Goal: Task Accomplishment & Management: Manage account settings

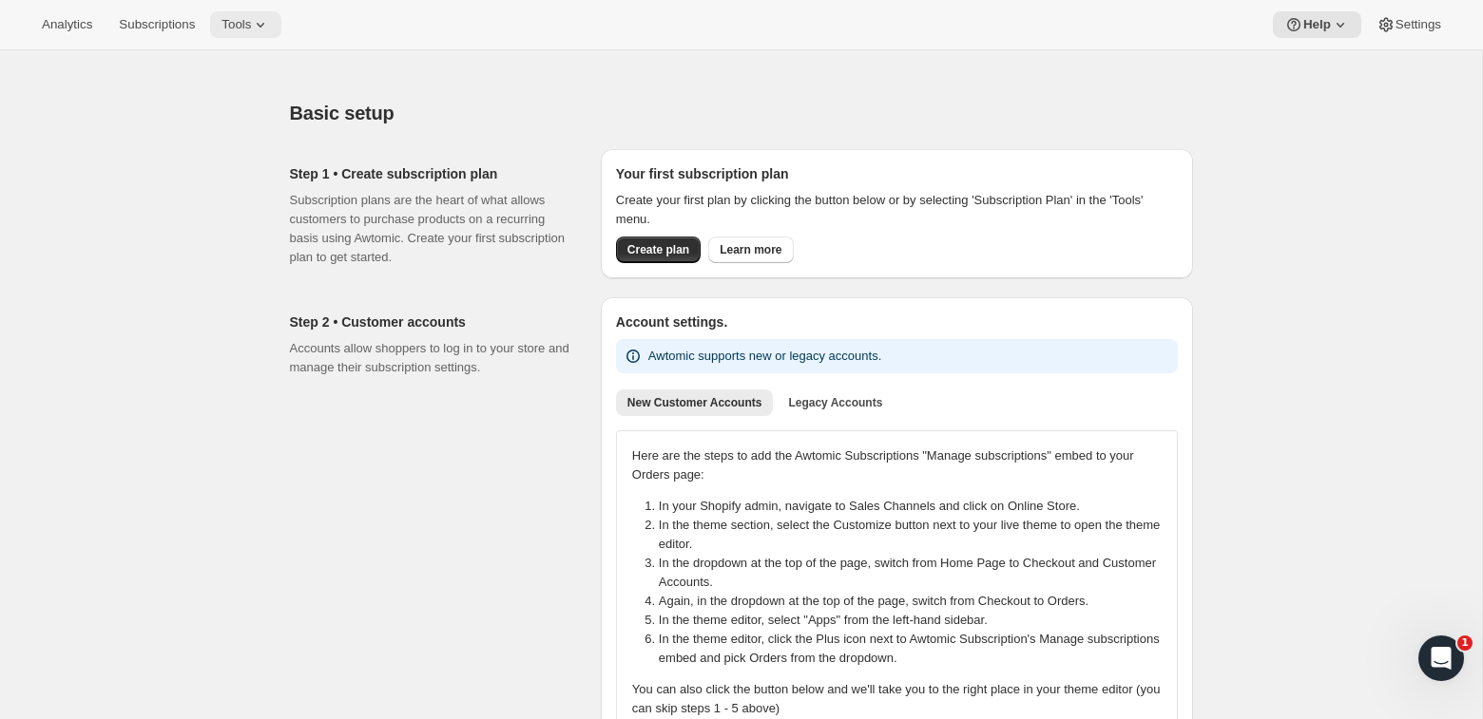
click at [232, 21] on button "Tools" at bounding box center [245, 24] width 71 height 27
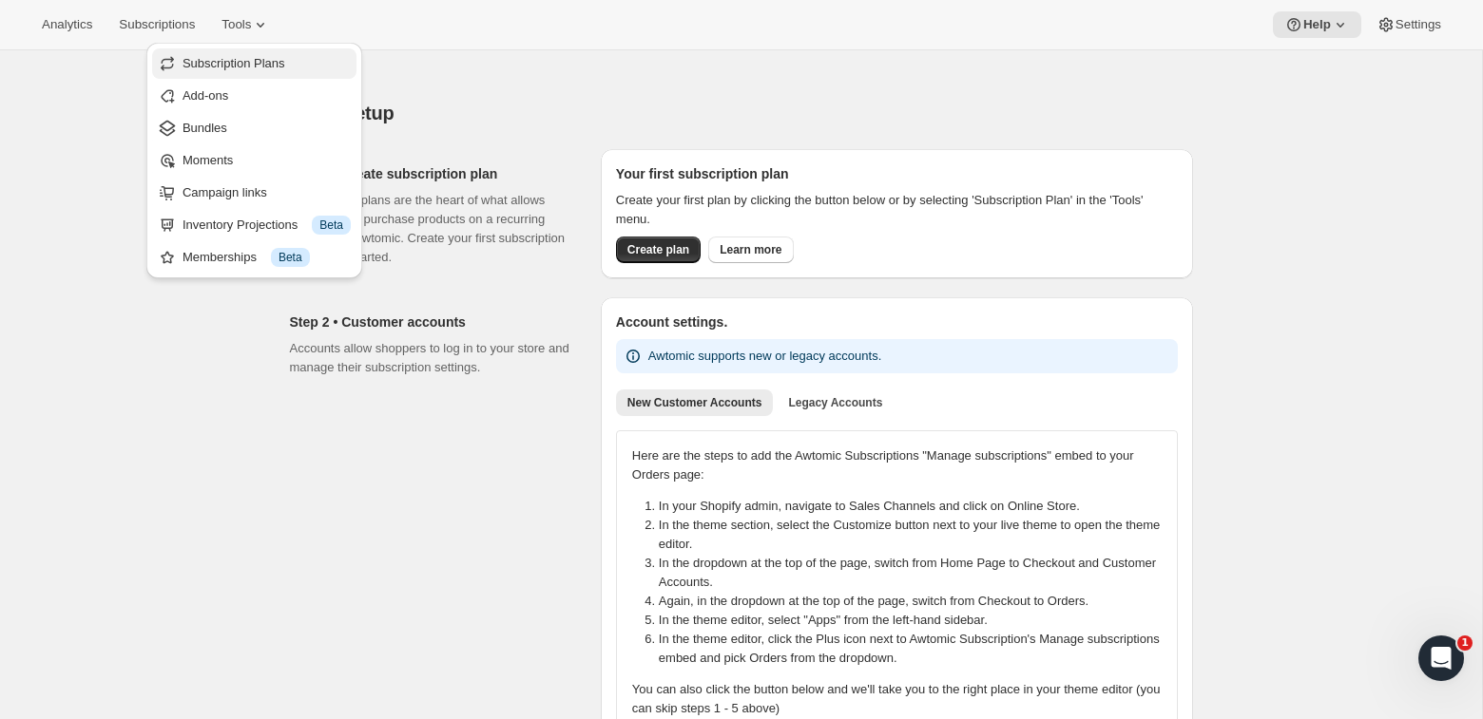
click at [305, 67] on span "Subscription Plans" at bounding box center [266, 63] width 168 height 19
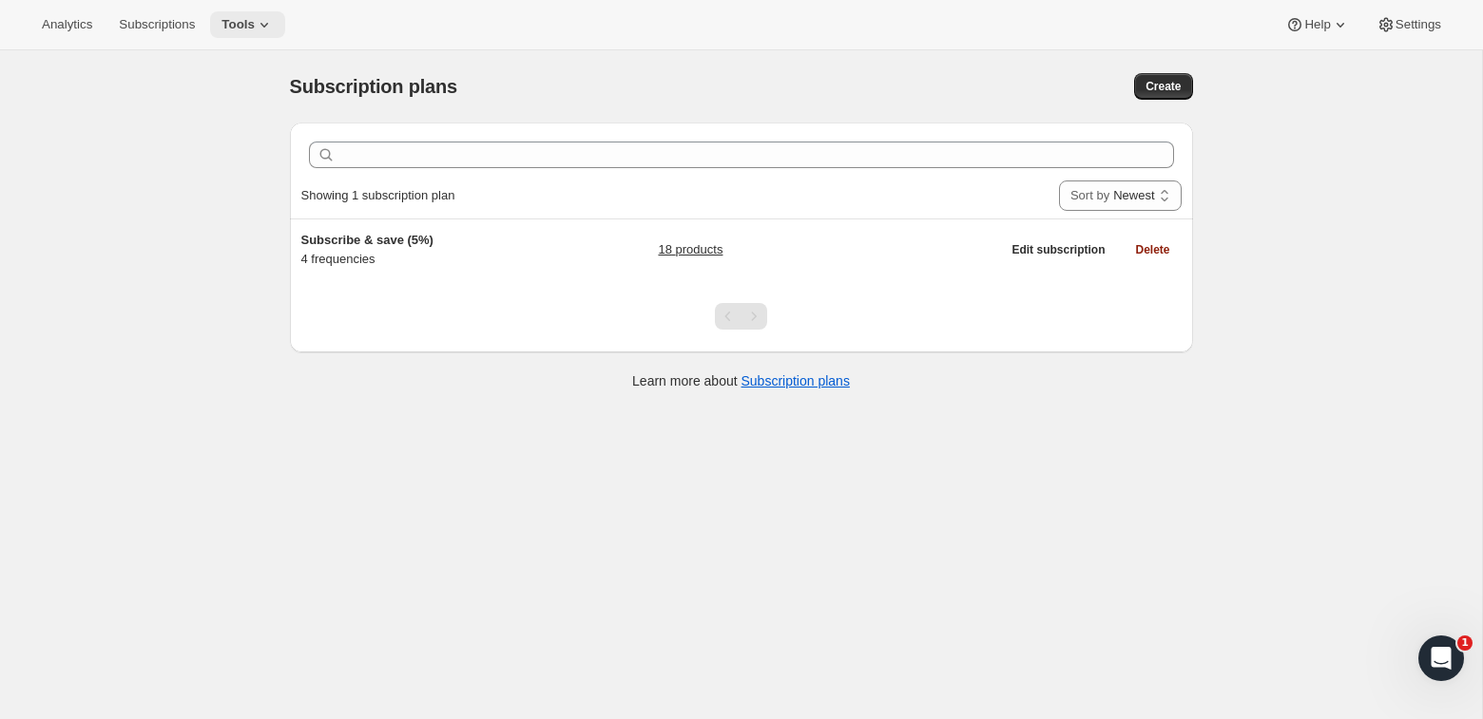
click at [255, 20] on span "Tools" at bounding box center [237, 24] width 33 height 15
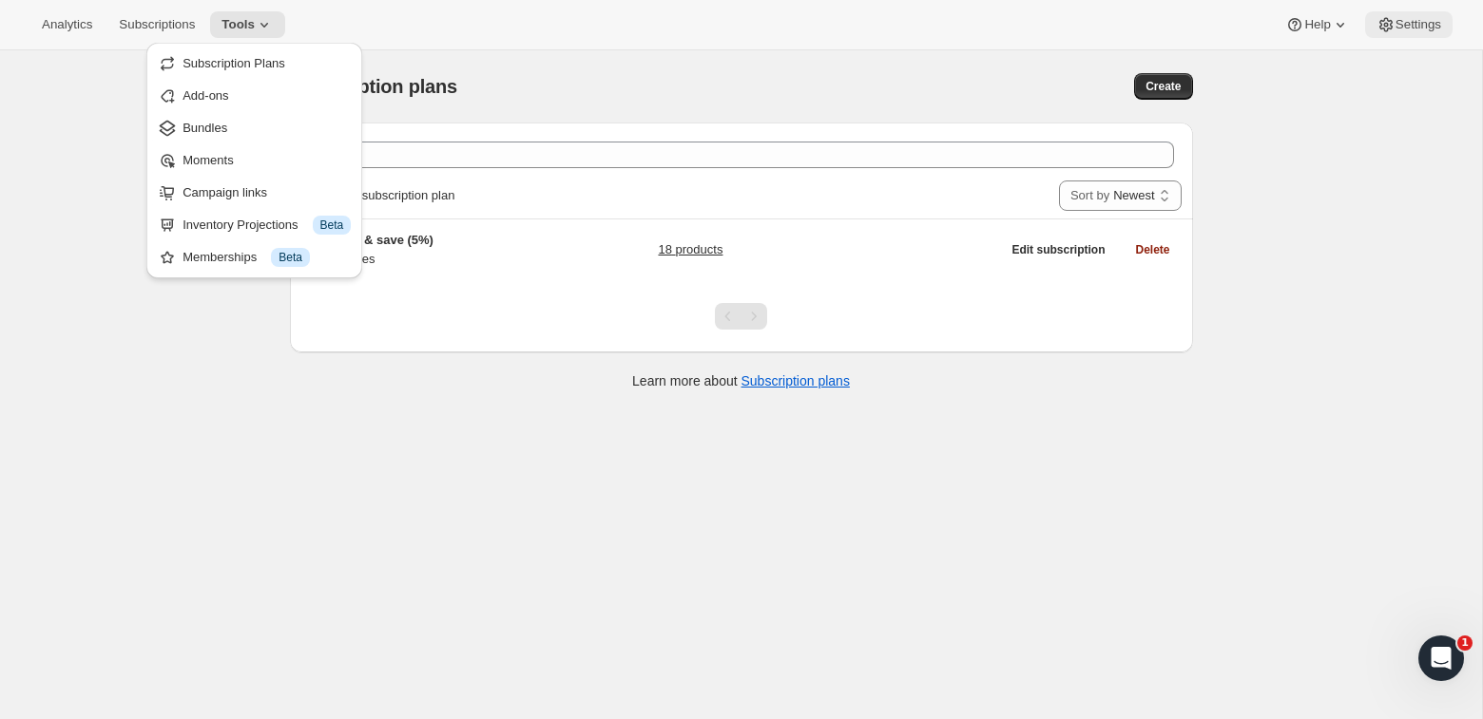
click at [1413, 12] on button "Settings" at bounding box center [1408, 24] width 87 height 27
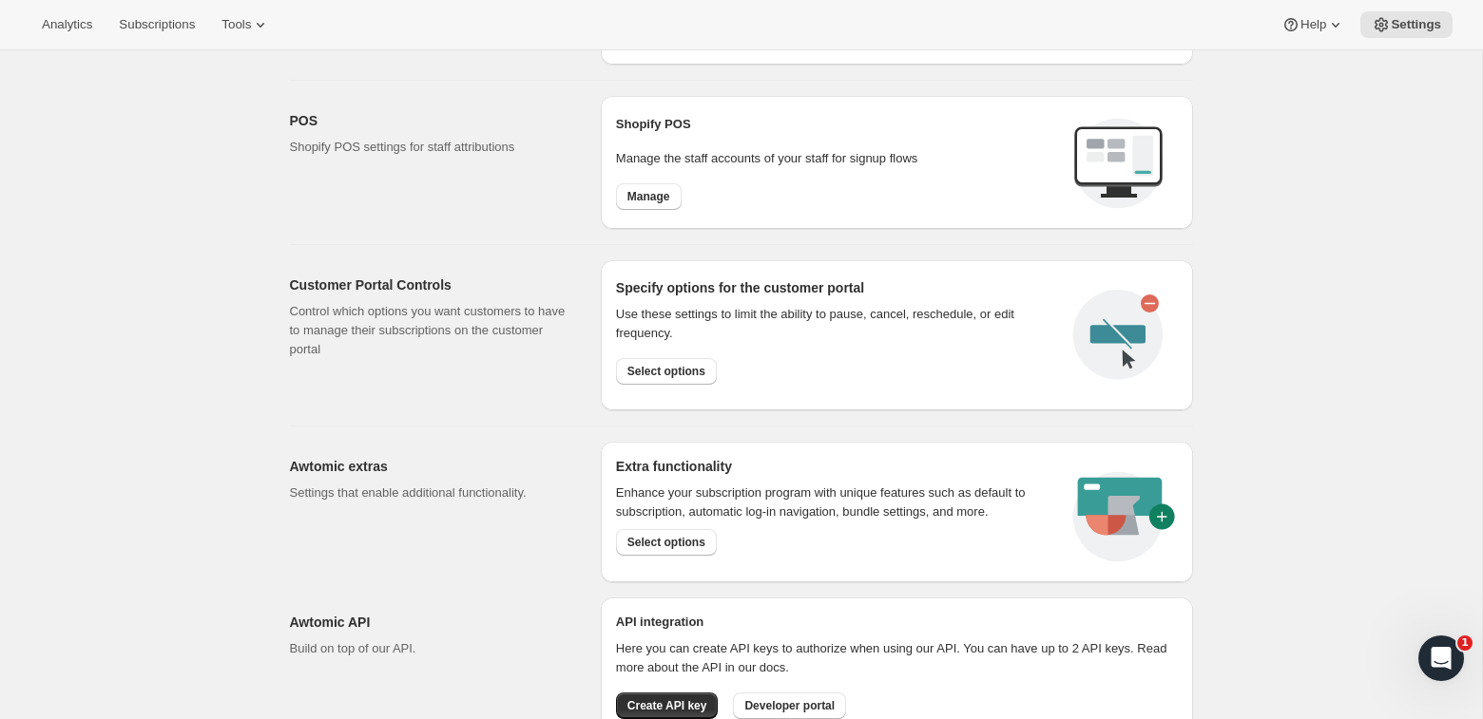
scroll to position [838, 0]
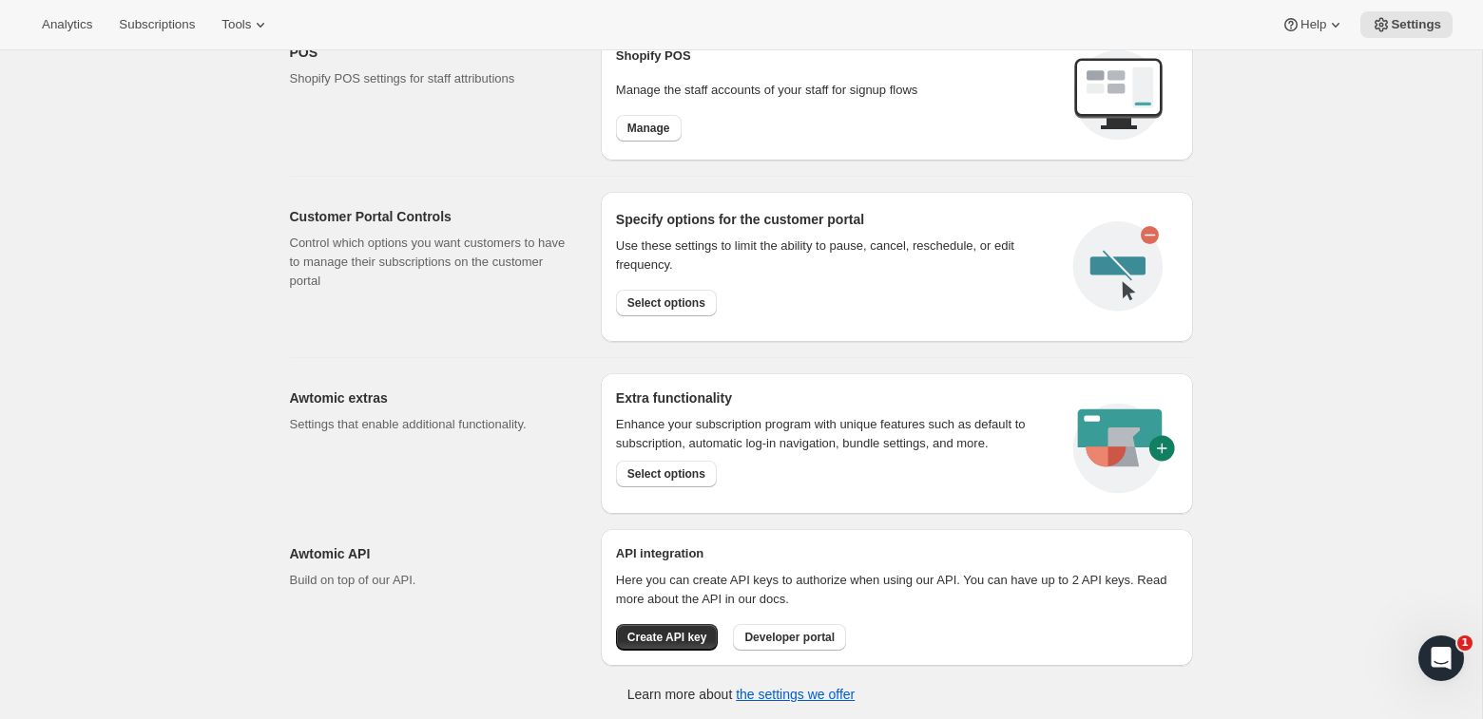
click at [604, 498] on div "Extra functionality Enhance your subscription program with unique features such…" at bounding box center [897, 444] width 592 height 141
click at [757, 445] on p "Enhance your subscription program with unique features such as default to subsc…" at bounding box center [833, 434] width 434 height 38
click at [699, 467] on span "Select options" at bounding box center [666, 474] width 78 height 15
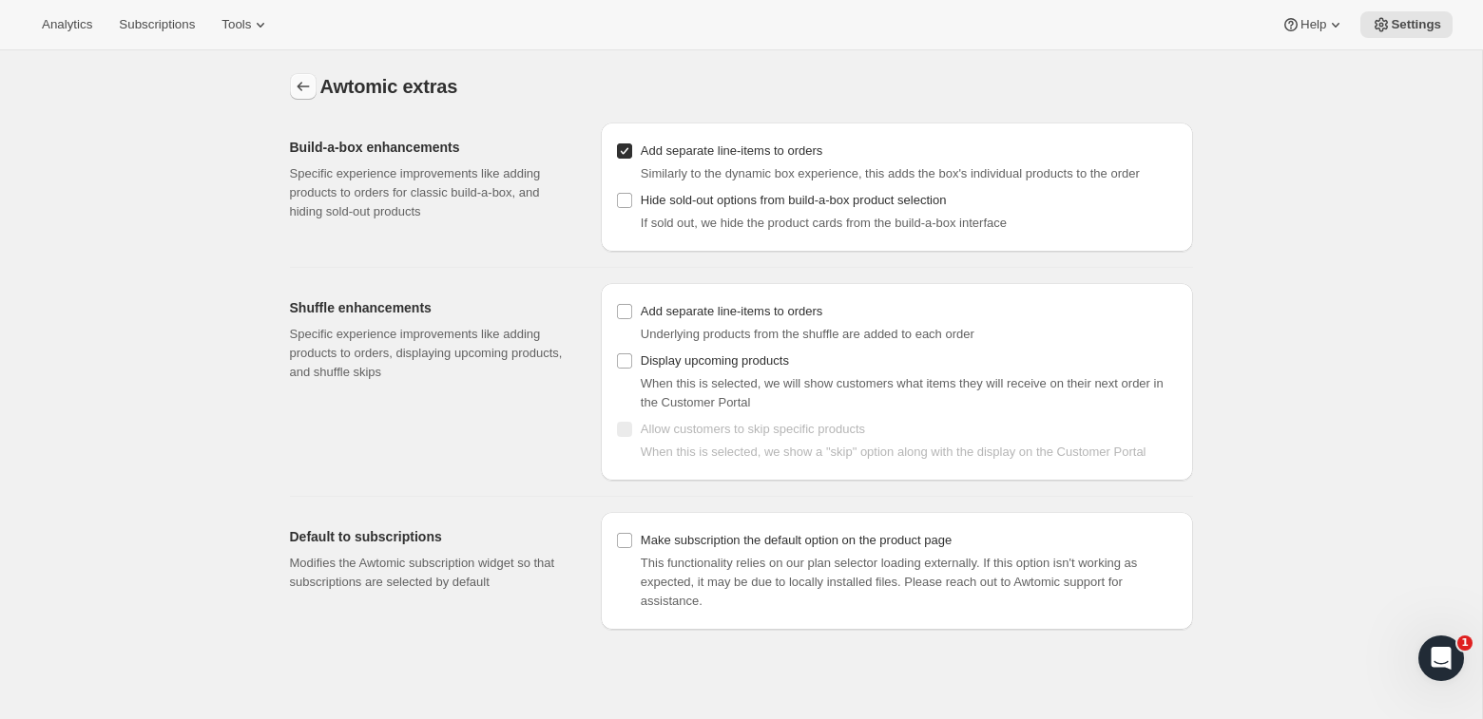
click at [291, 85] on button "Settings" at bounding box center [303, 86] width 27 height 27
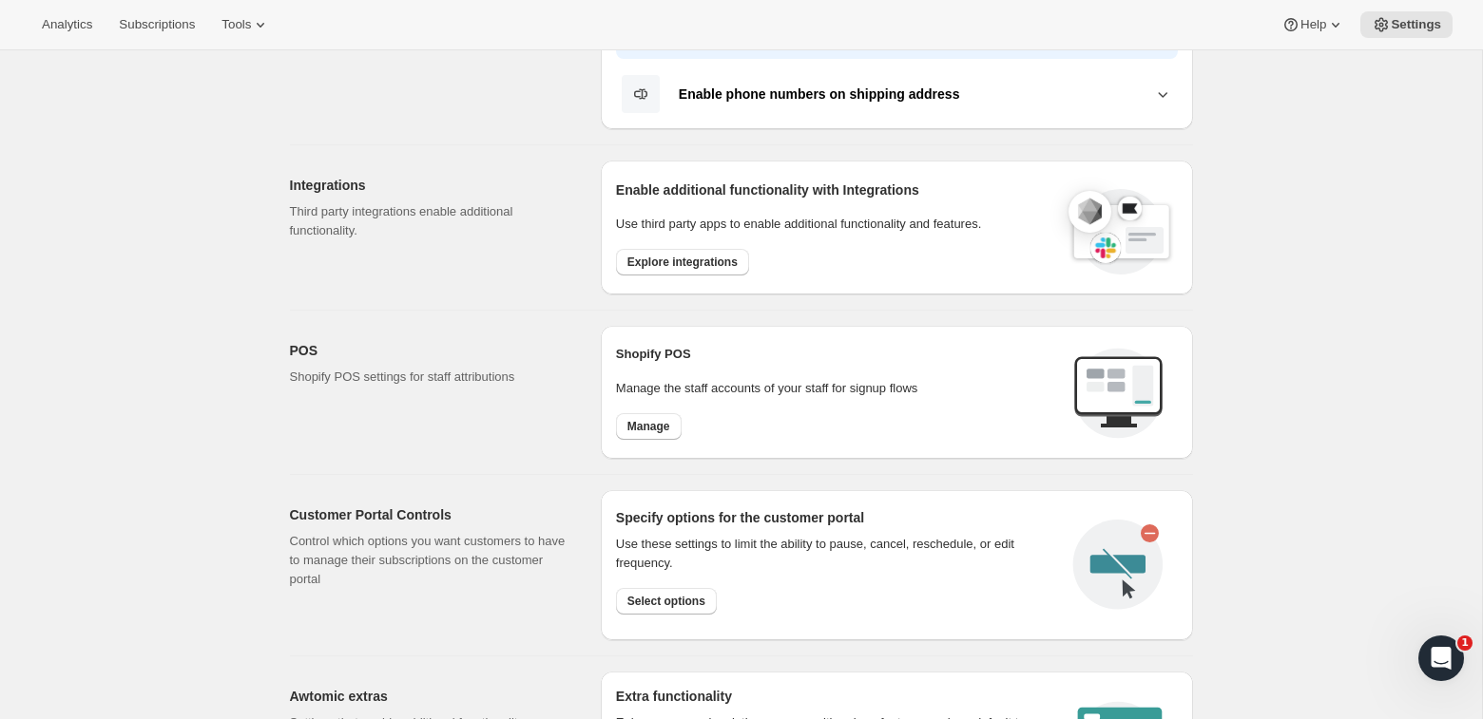
scroll to position [542, 0]
click at [641, 253] on span "Explore integrations" at bounding box center [682, 260] width 110 height 15
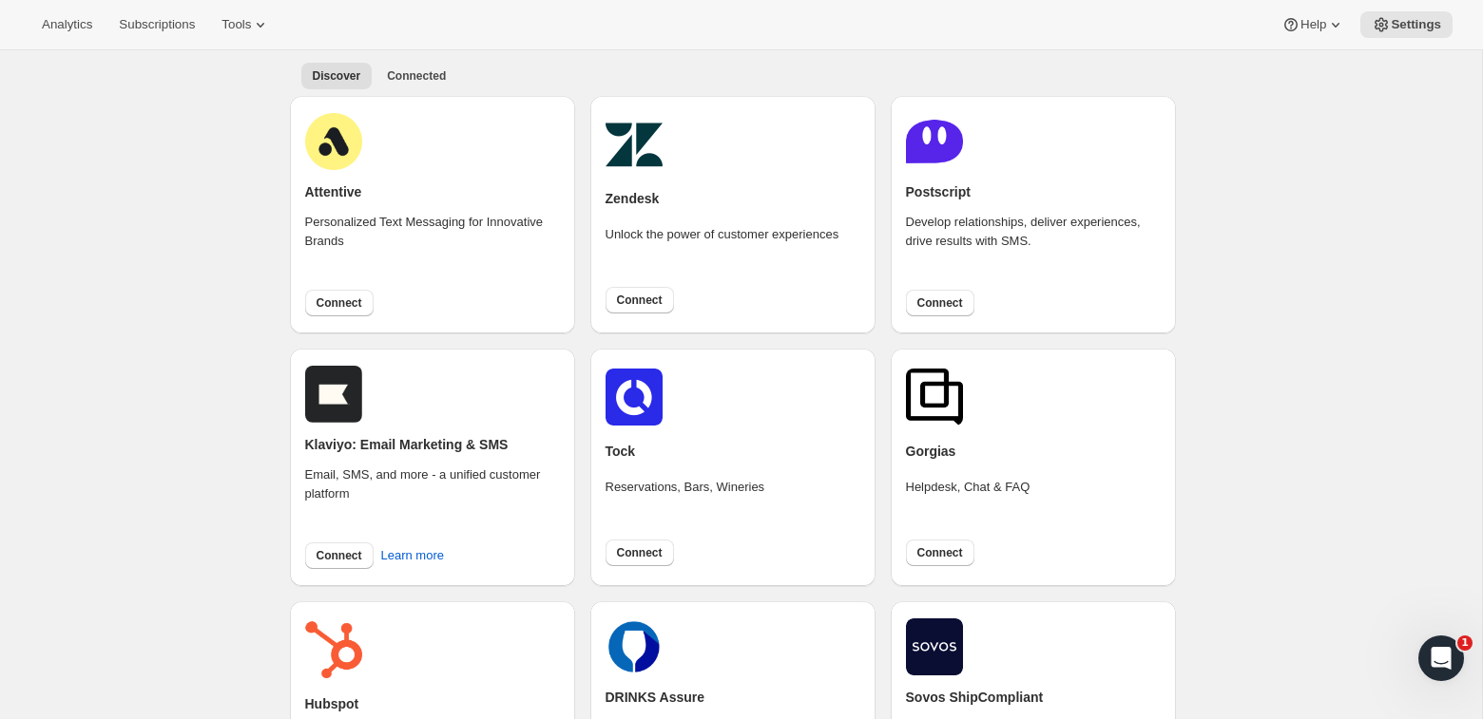
scroll to position [76, 0]
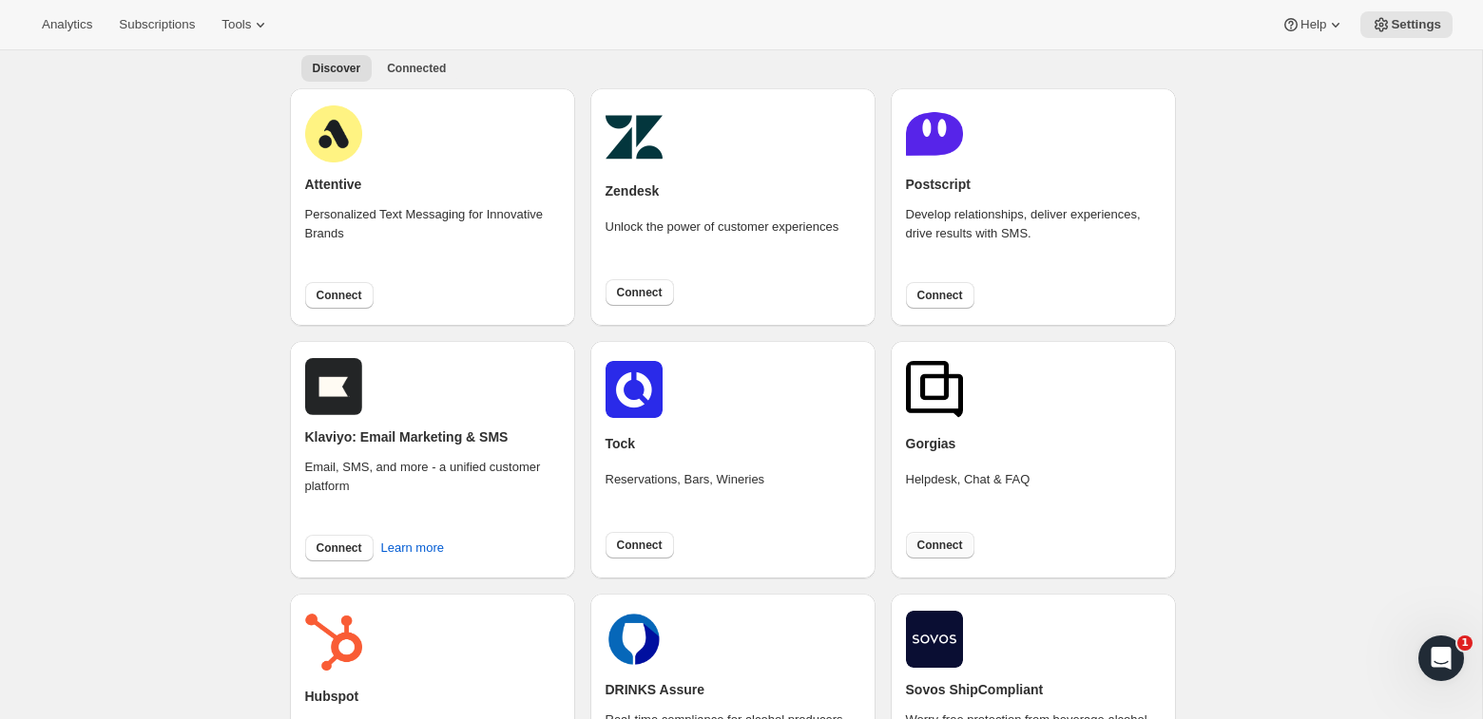
click at [962, 542] on span "Connect" at bounding box center [940, 545] width 46 height 15
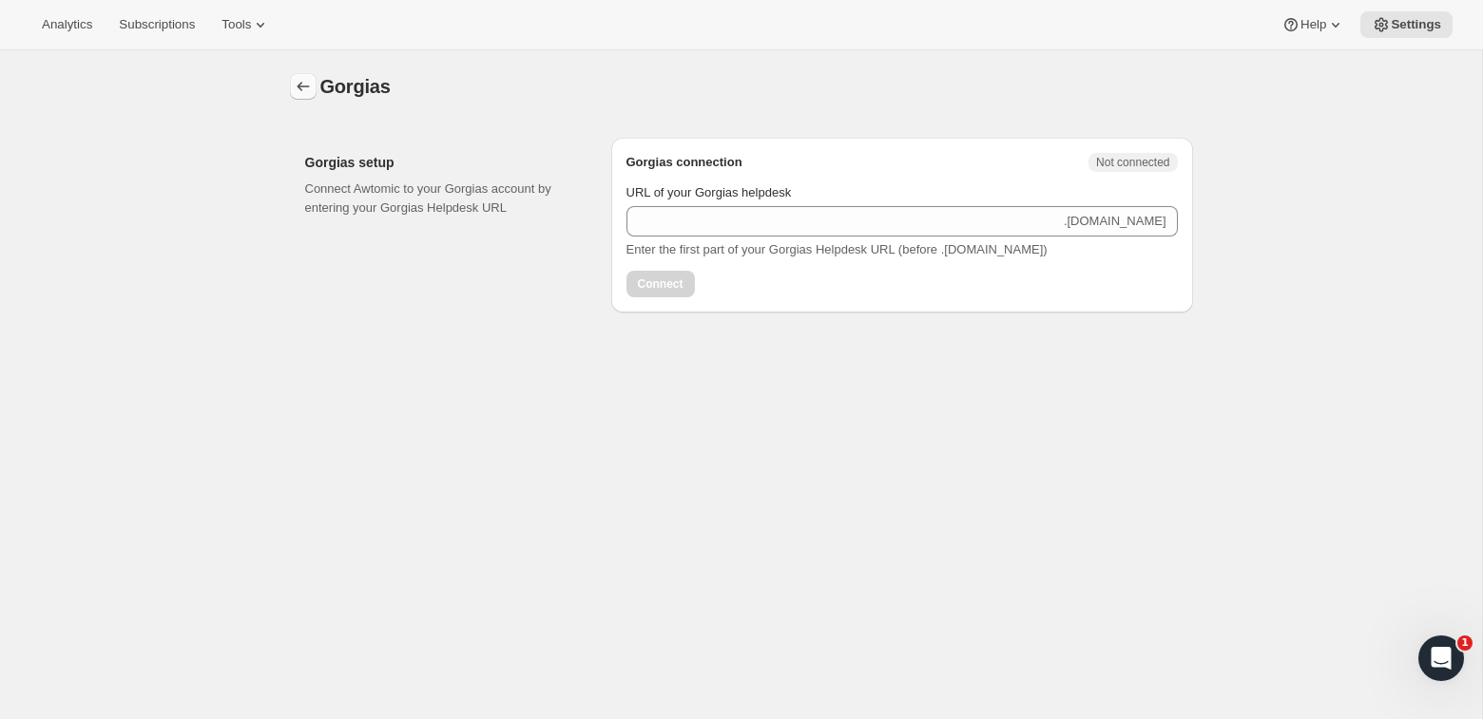
click at [310, 75] on button "button" at bounding box center [303, 86] width 27 height 27
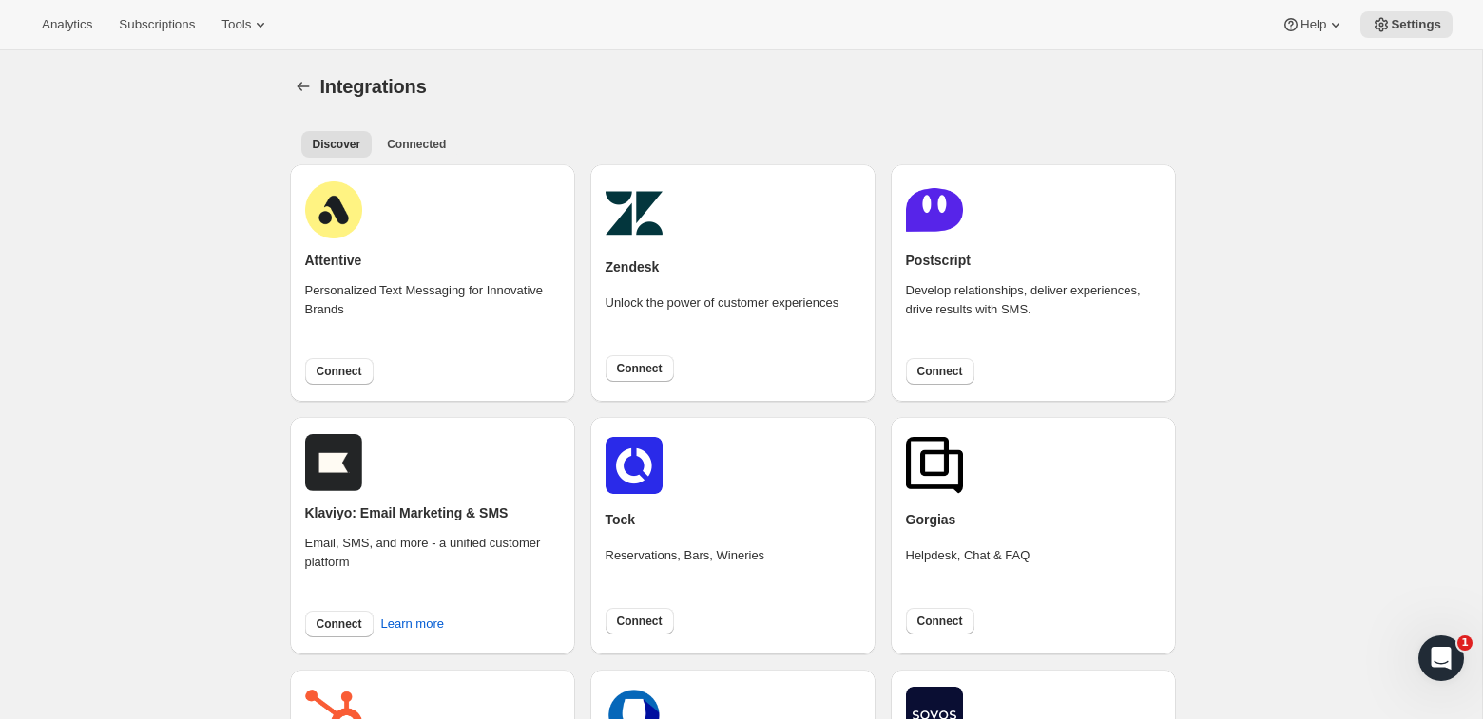
click at [376, 373] on div "Attentive Personalized Text Messaging for Innovative Brands Connect" at bounding box center [432, 283] width 255 height 207
click at [302, 70] on div "Integrations. This page is ready Integrations" at bounding box center [741, 86] width 903 height 72
click at [298, 71] on div "Integrations. This page is ready Integrations" at bounding box center [741, 86] width 903 height 72
click at [298, 73] on button "Settings" at bounding box center [303, 86] width 27 height 27
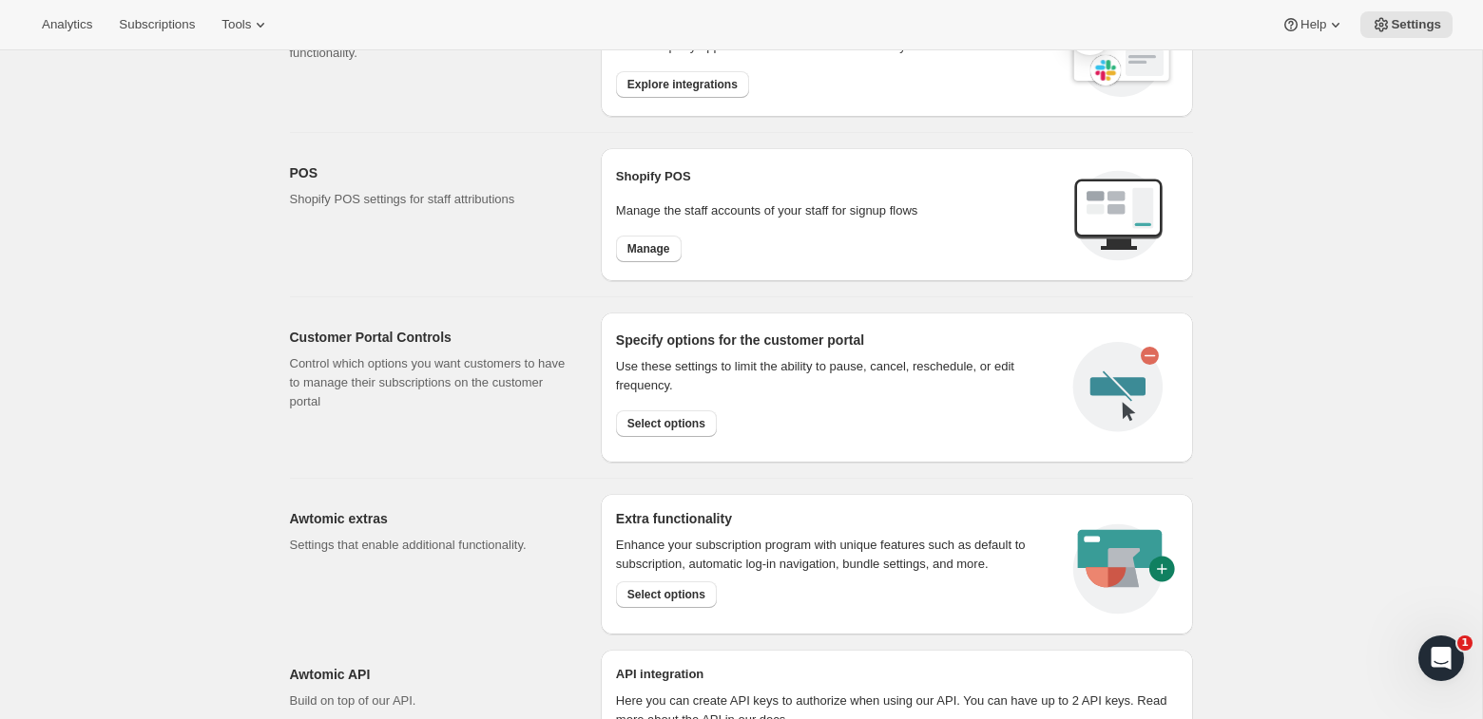
scroll to position [715, 0]
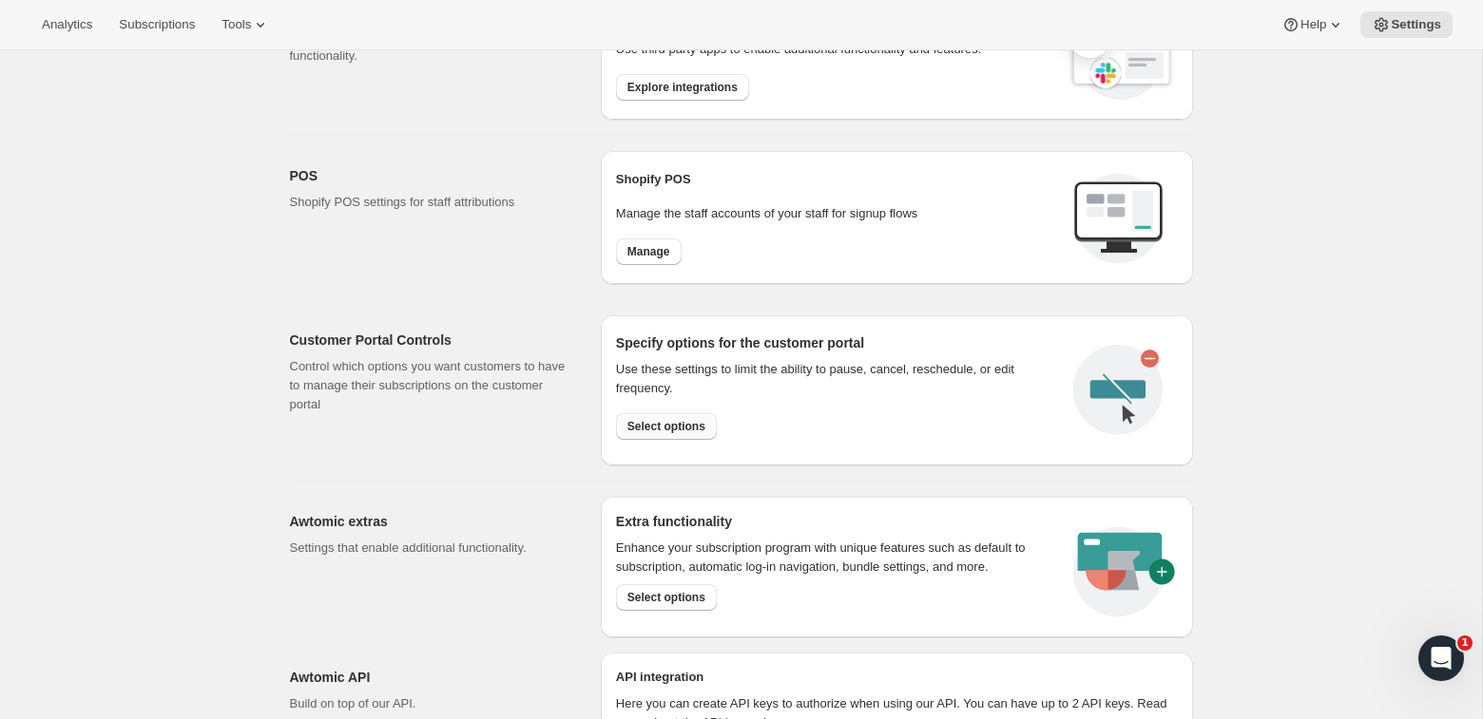
click at [641, 426] on span "Select options" at bounding box center [666, 426] width 78 height 15
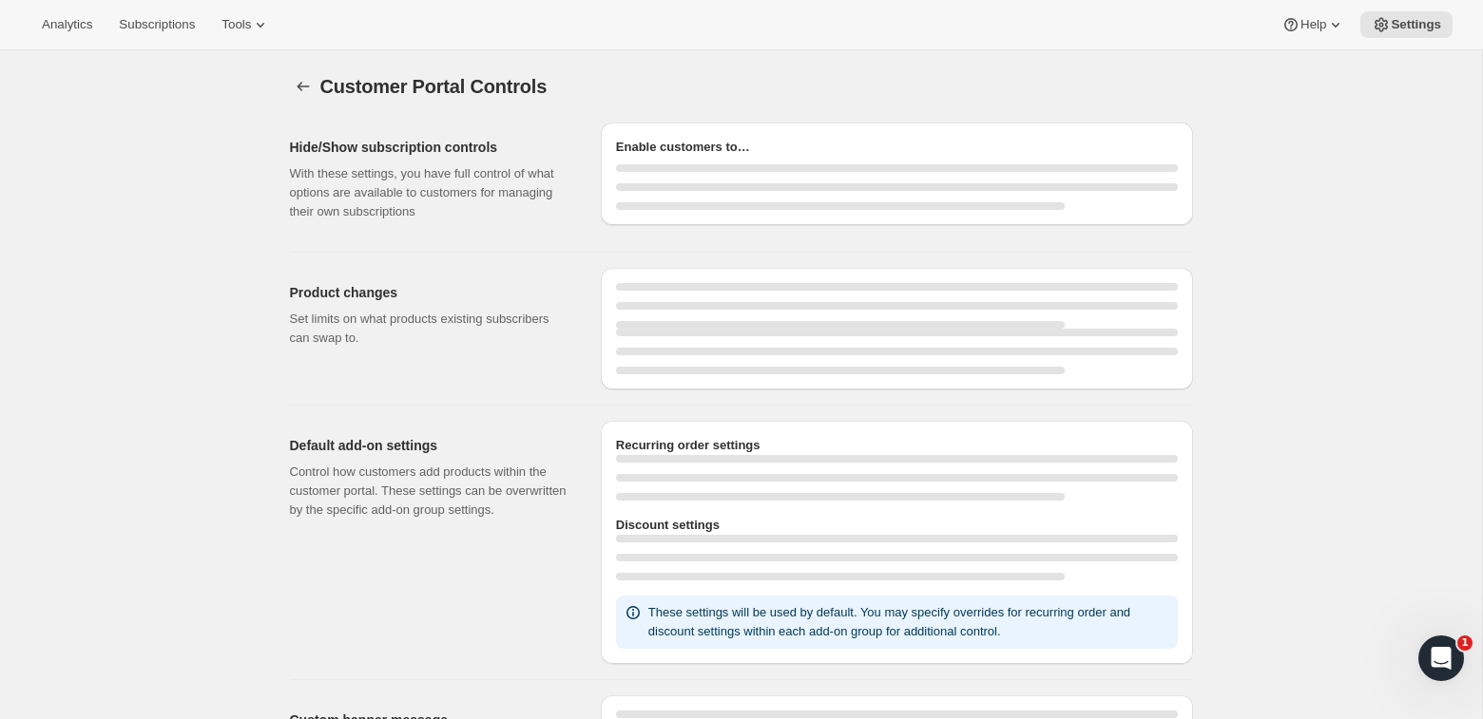
select select "INTERVAL"
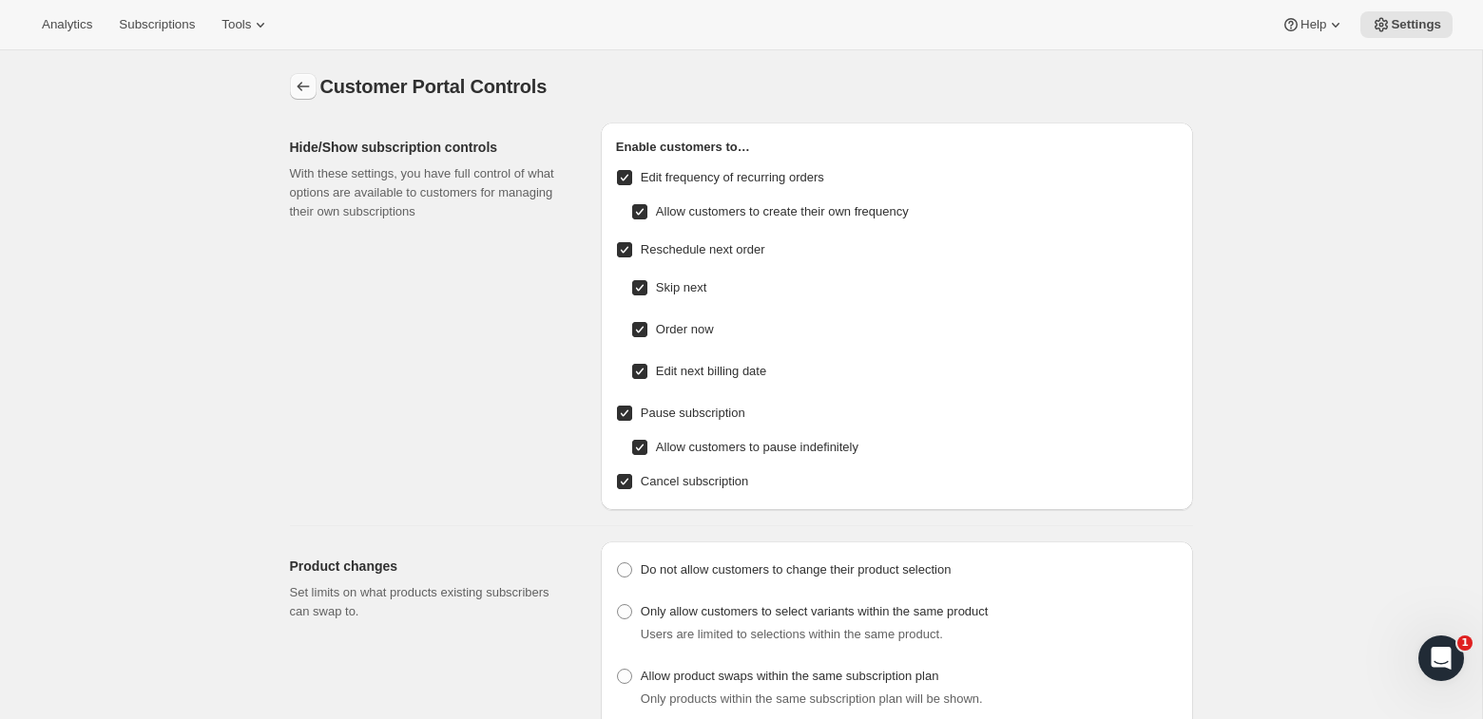
click at [307, 86] on icon "Settings" at bounding box center [303, 86] width 19 height 19
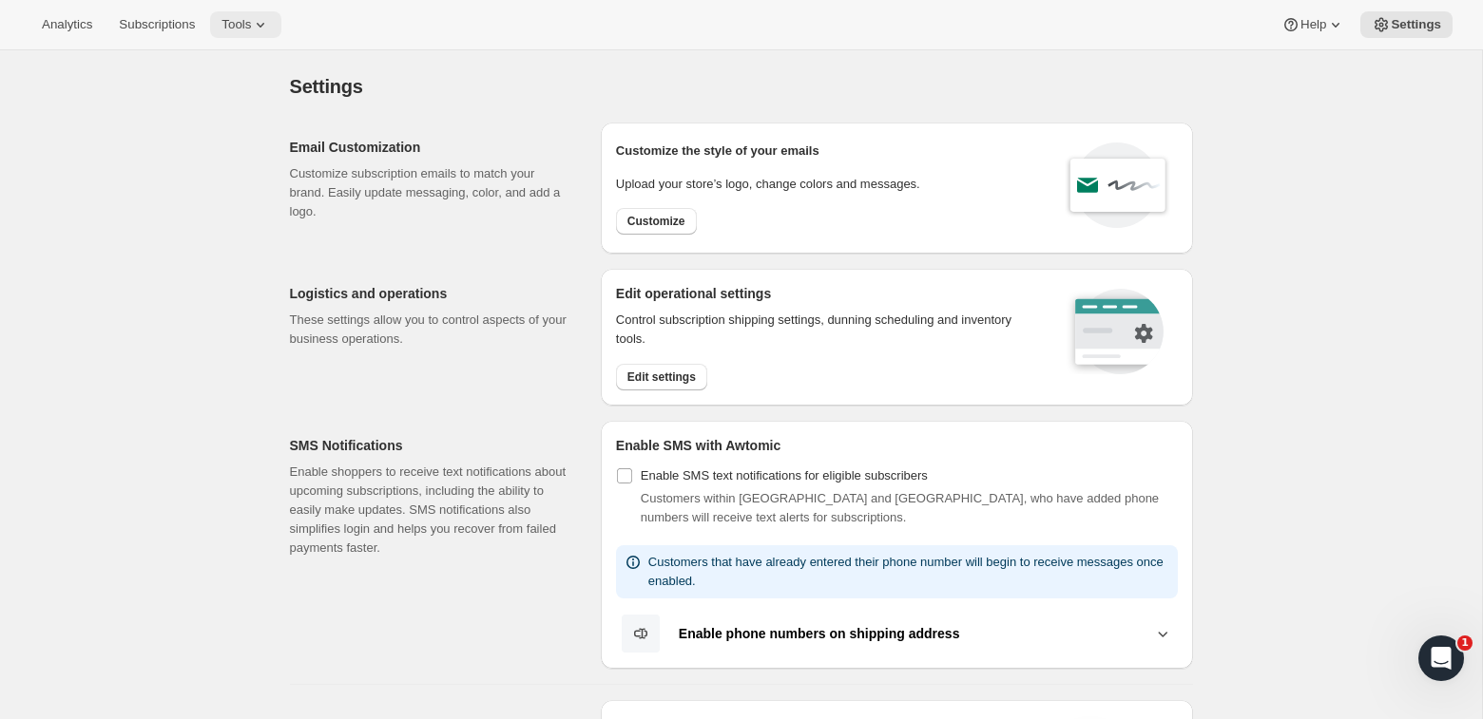
click at [240, 21] on span "Tools" at bounding box center [235, 24] width 29 height 15
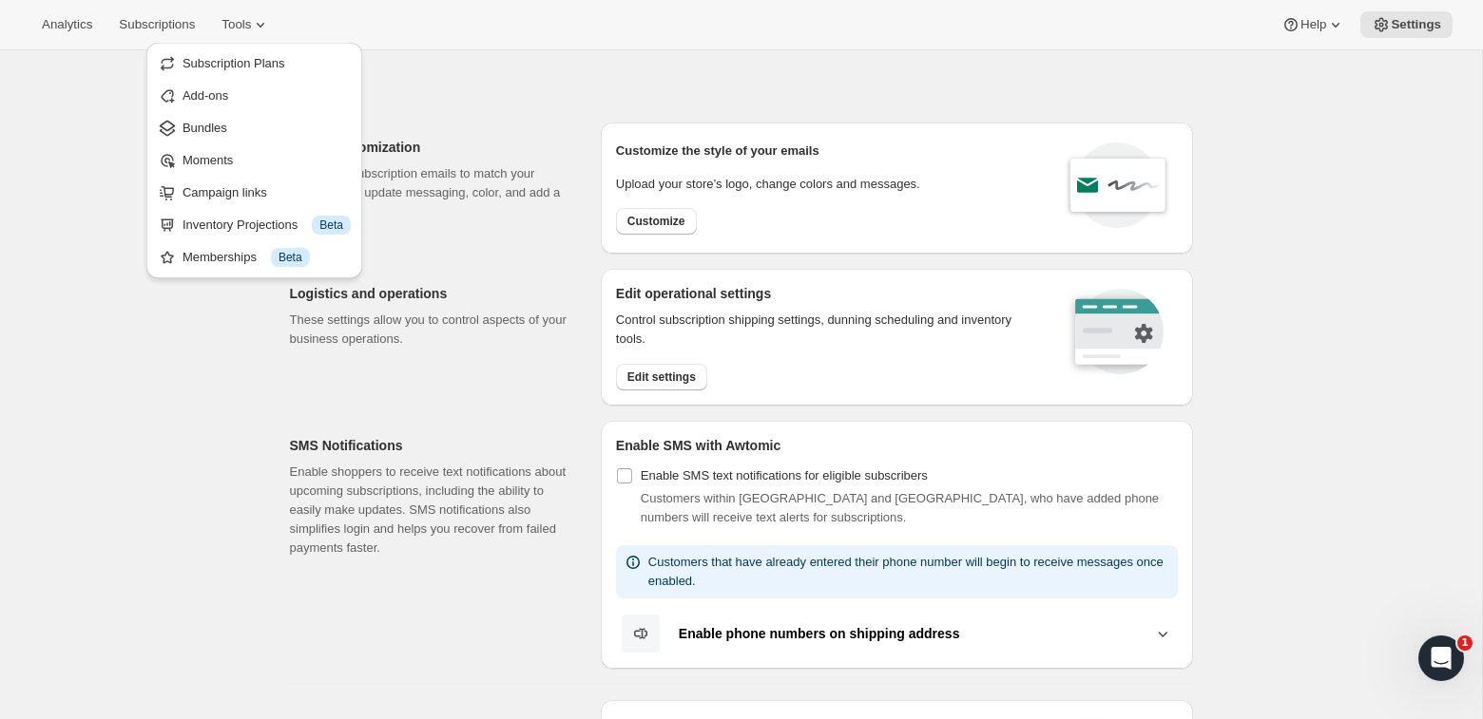
click at [257, 10] on div "Analytics Subscriptions Tools Help Settings" at bounding box center [741, 25] width 1483 height 50
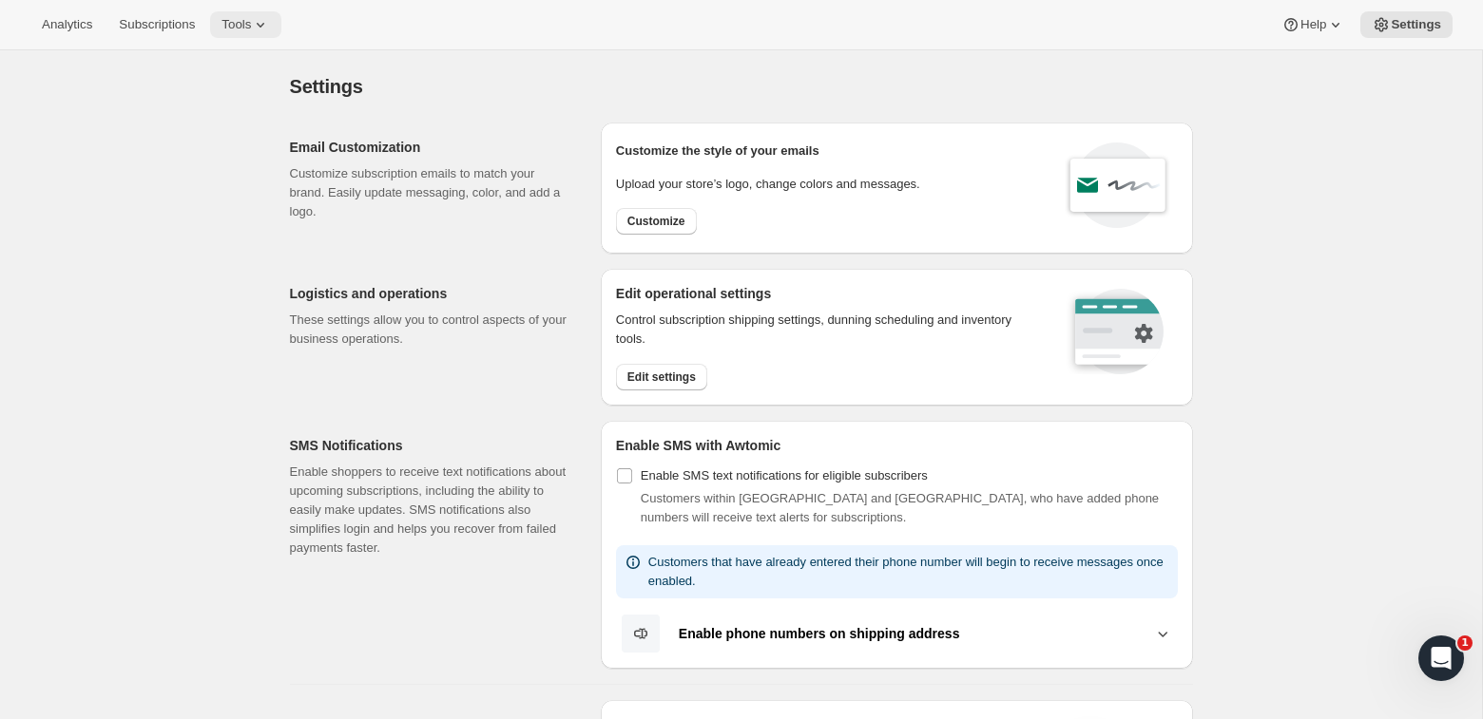
click at [281, 19] on button "Tools" at bounding box center [245, 24] width 71 height 27
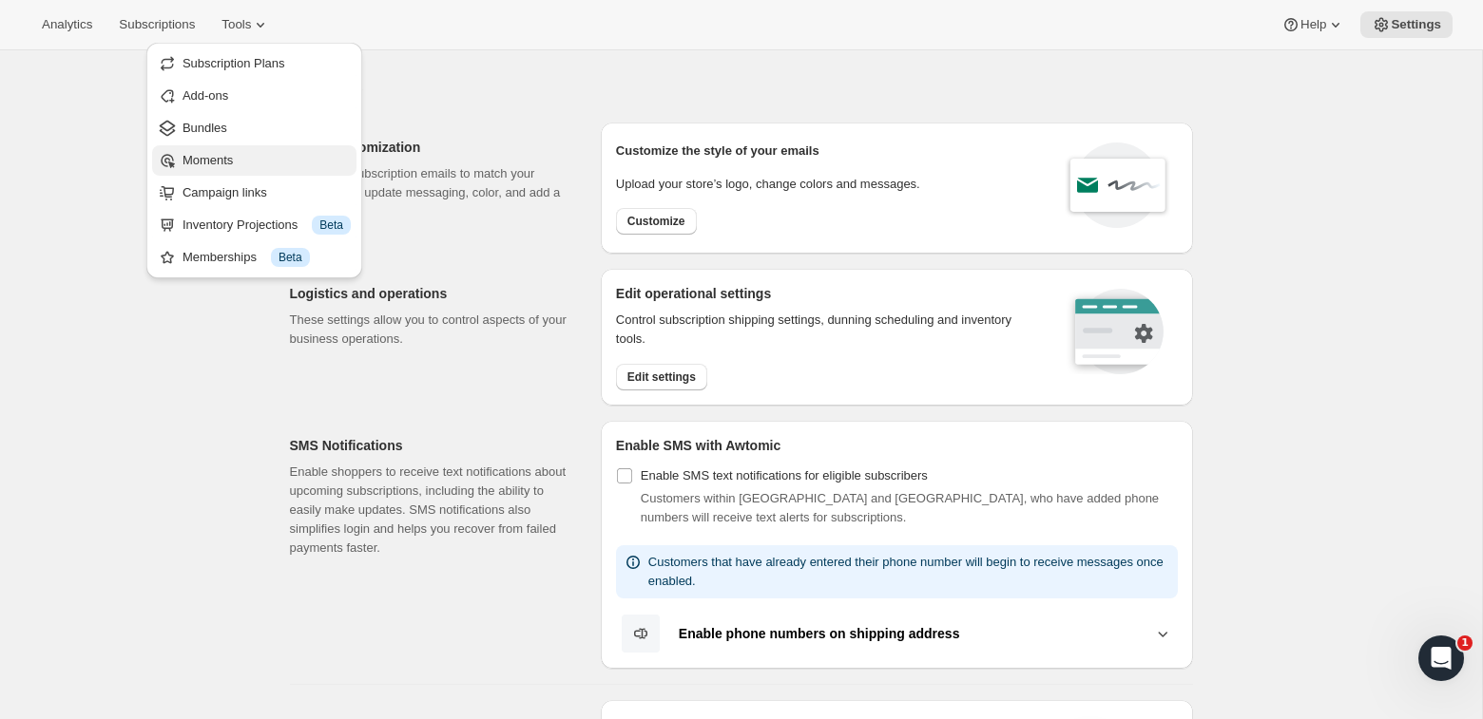
click at [285, 163] on span "Moments" at bounding box center [266, 160] width 168 height 19
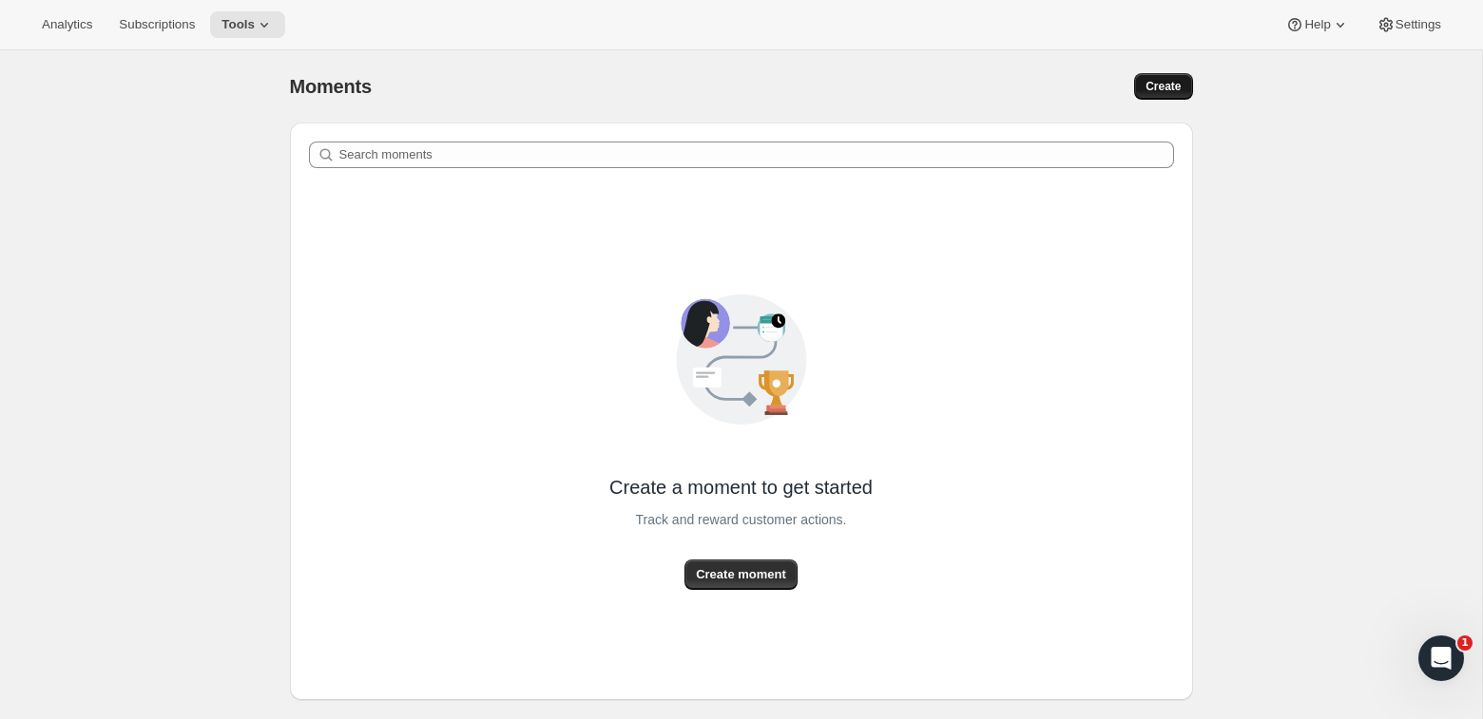
click at [1165, 83] on span "Create" at bounding box center [1162, 86] width 35 height 15
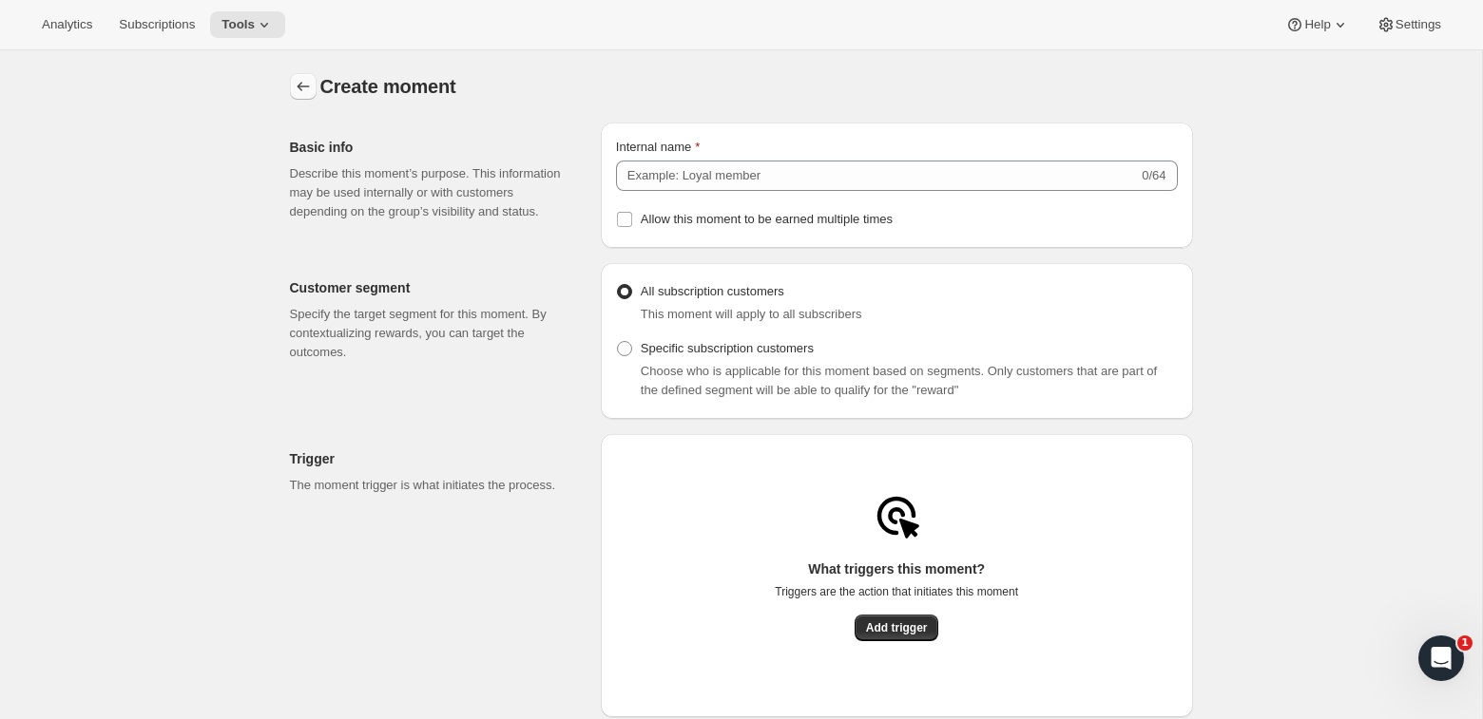
click at [297, 88] on icon "Create moment" at bounding box center [303, 86] width 19 height 19
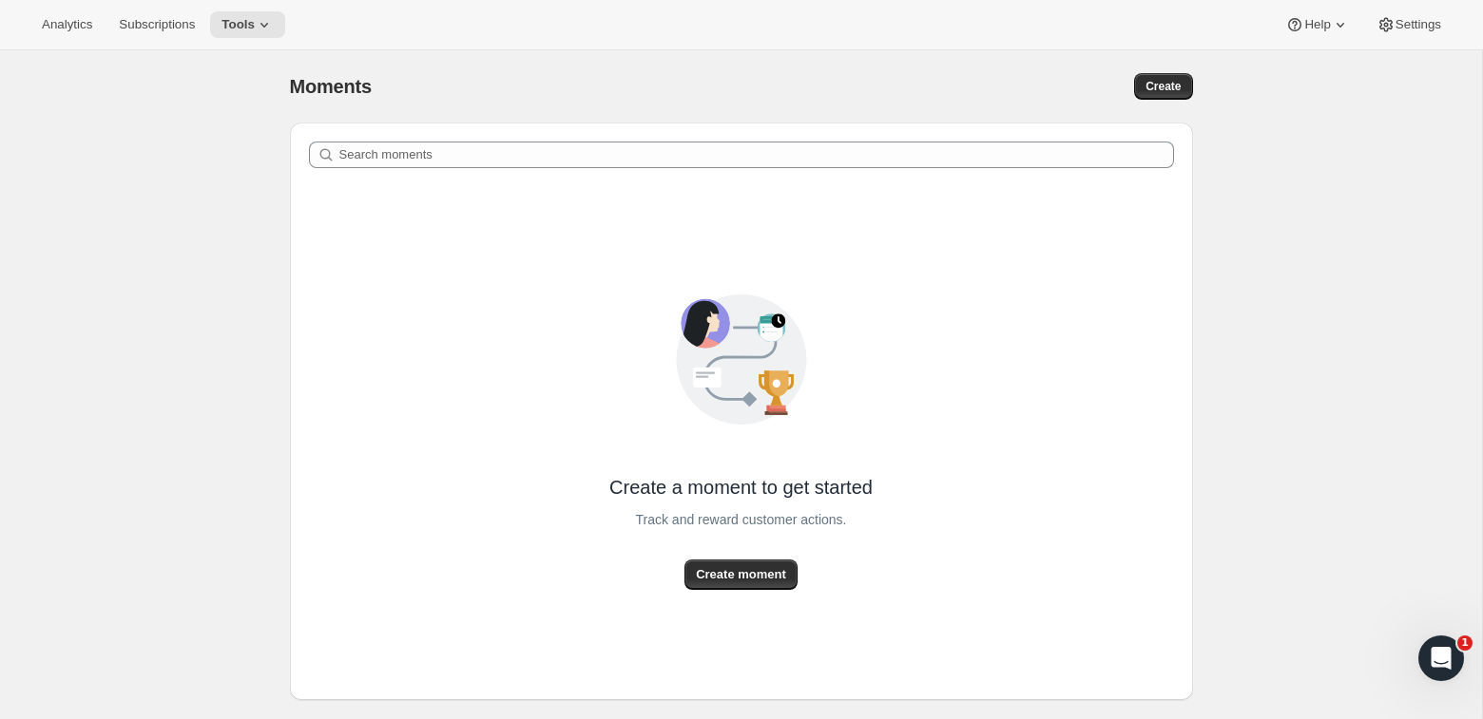
click at [252, 43] on div "Analytics Subscriptions Tools Help Settings" at bounding box center [741, 25] width 1483 height 50
click at [252, 15] on button "Tools" at bounding box center [247, 24] width 75 height 27
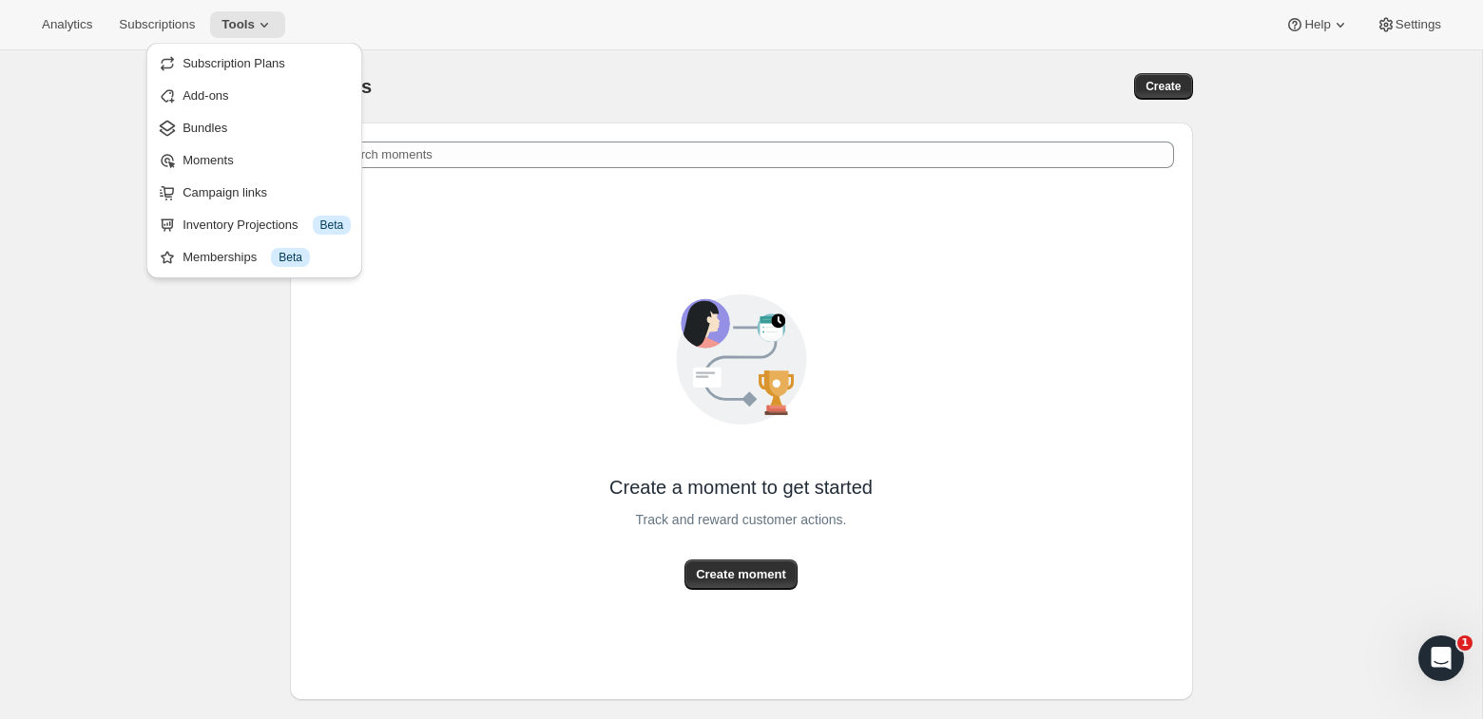
click at [745, 14] on div "Analytics Subscriptions Tools Help Settings" at bounding box center [741, 25] width 1483 height 50
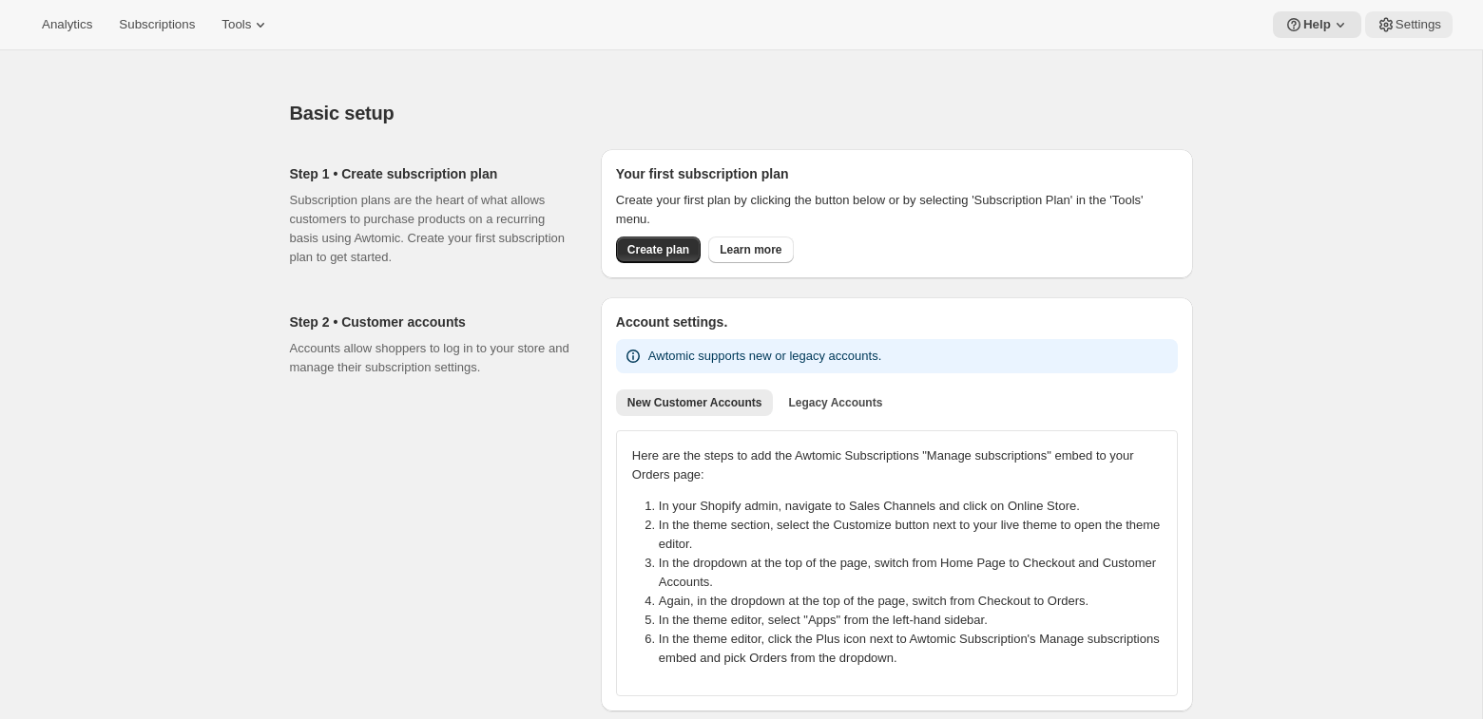
click at [1426, 18] on span "Settings" at bounding box center [1418, 24] width 46 height 15
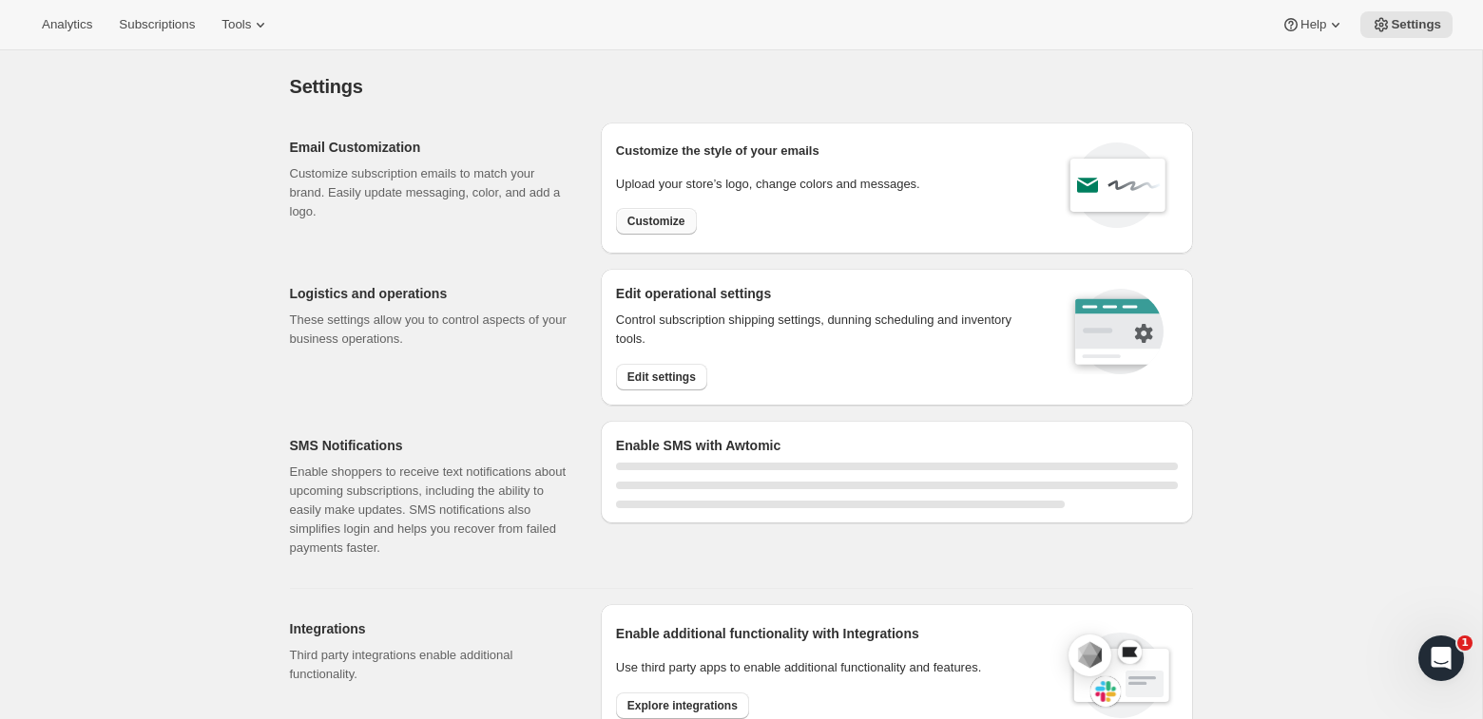
click at [649, 218] on span "Customize" at bounding box center [656, 221] width 58 height 15
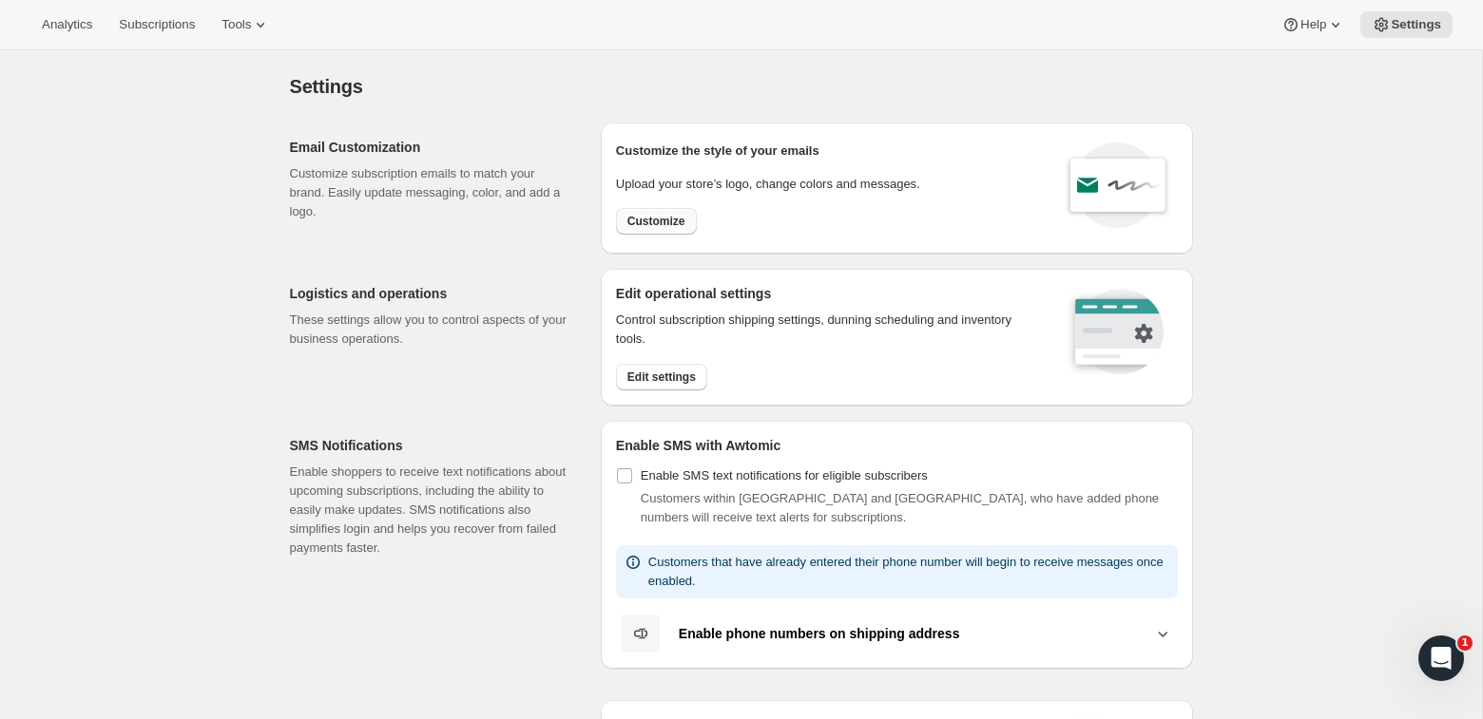
click at [649, 218] on span "Customize" at bounding box center [656, 221] width 58 height 15
select select "subscriptionMessage"
select select "5"
select select "15"
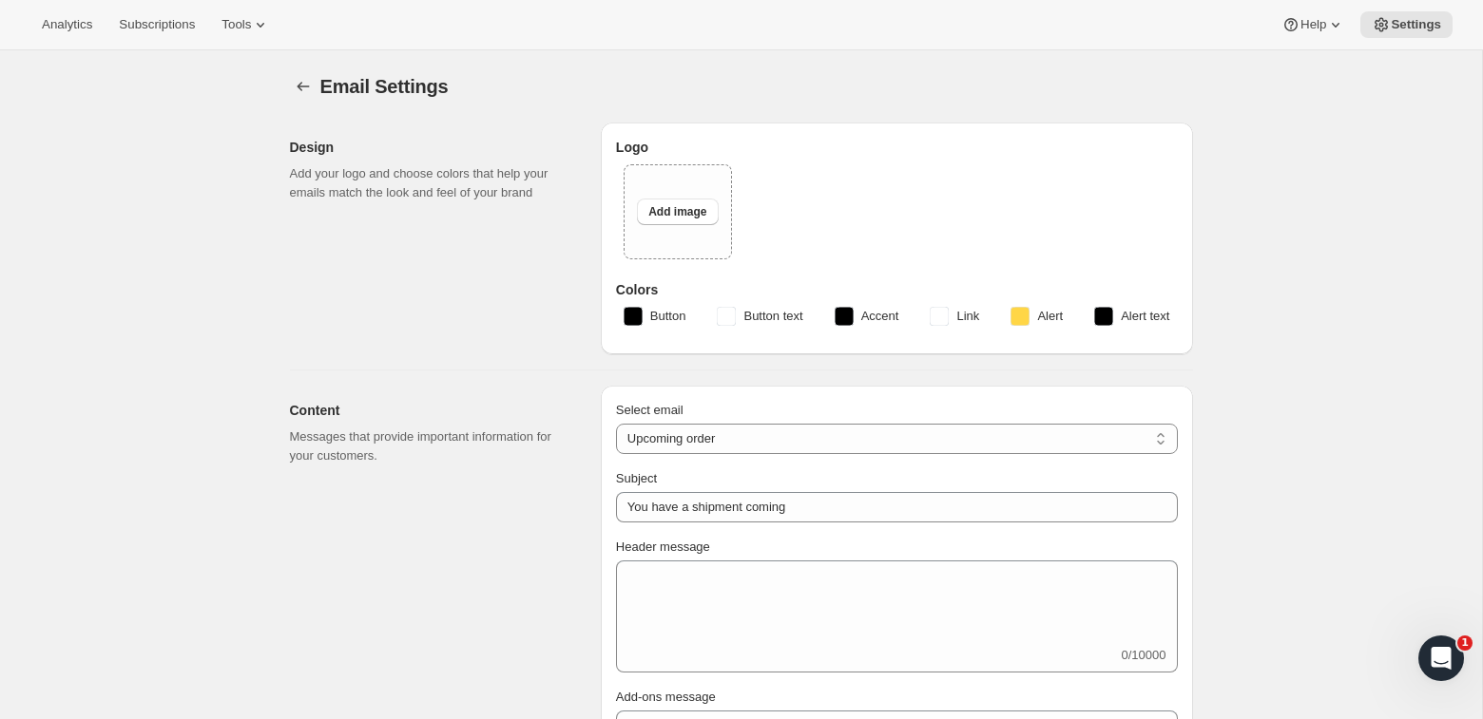
type input "Partners Coffee"
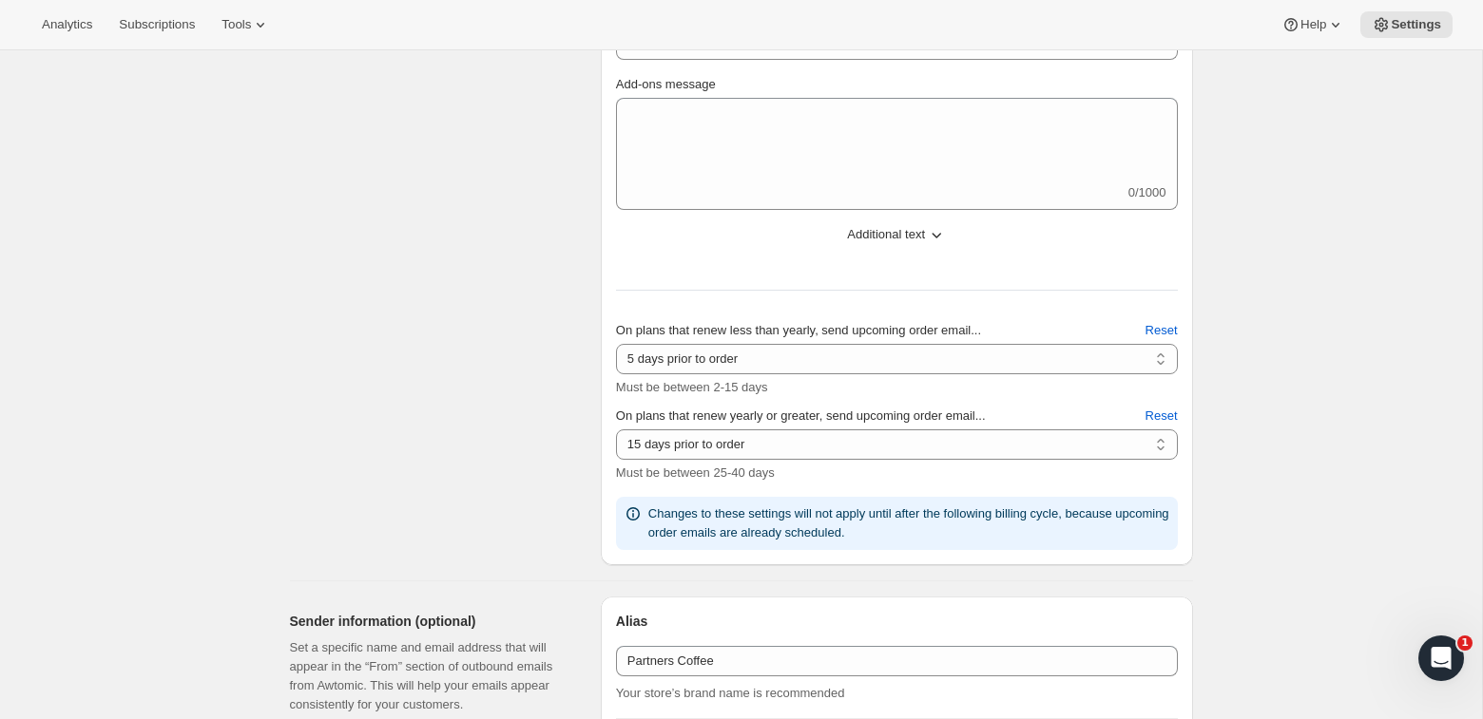
scroll to position [637, 0]
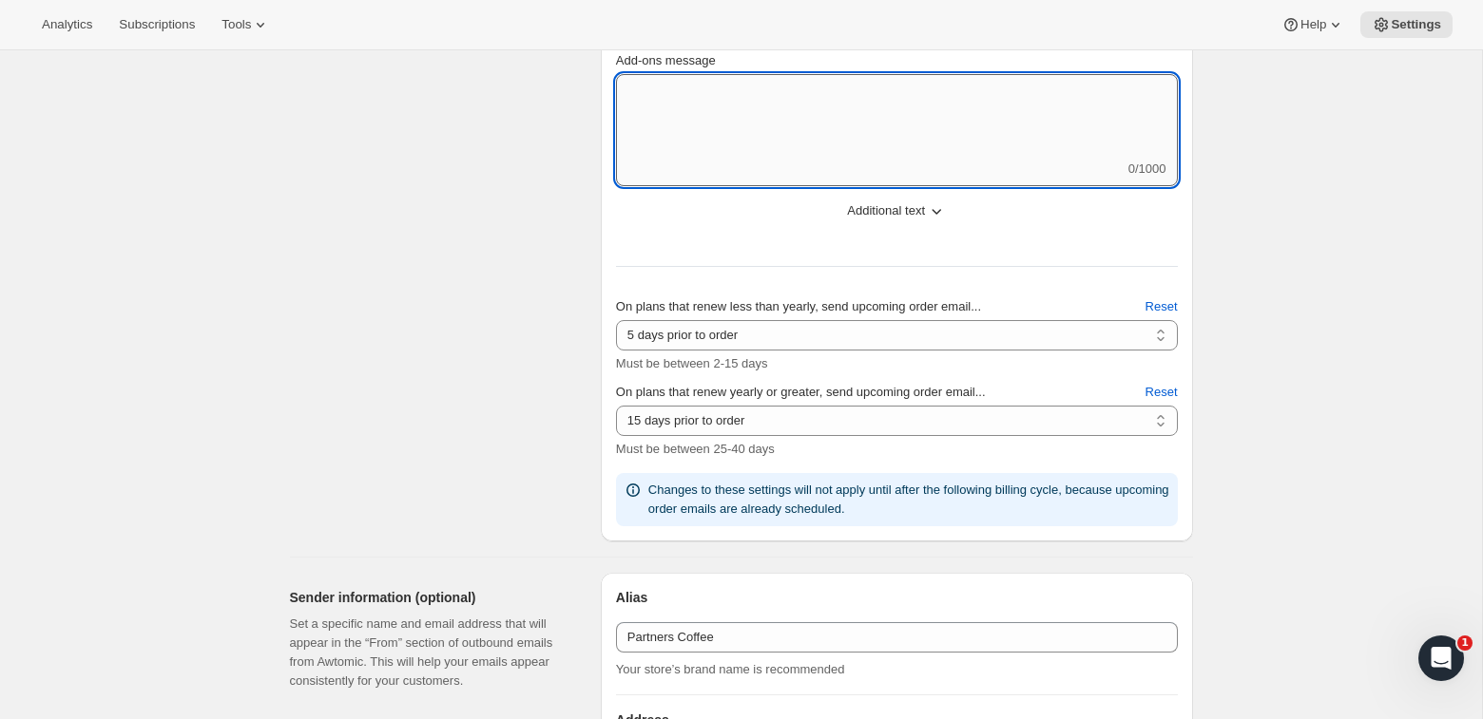
click at [696, 155] on textarea "Add-ons message" at bounding box center [897, 117] width 562 height 86
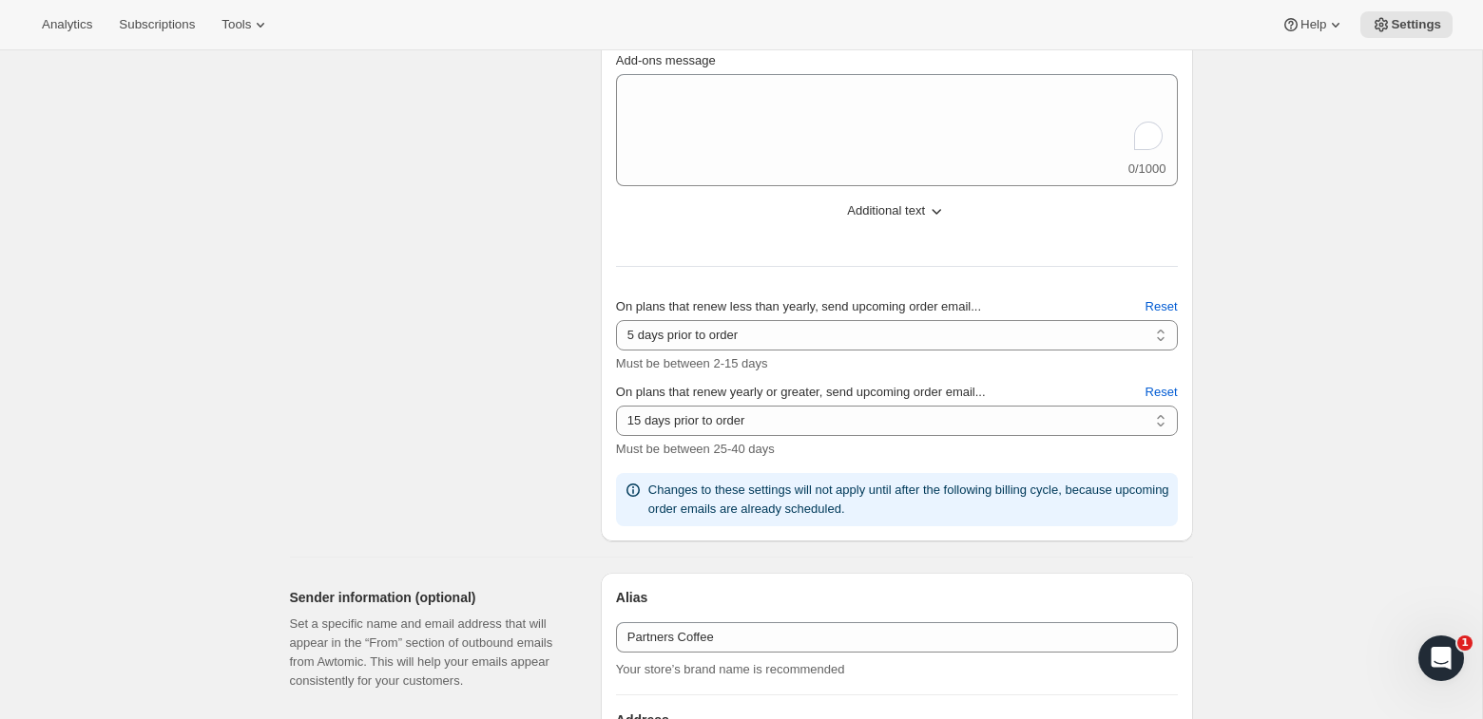
click at [861, 203] on span "Additional text" at bounding box center [886, 210] width 78 height 19
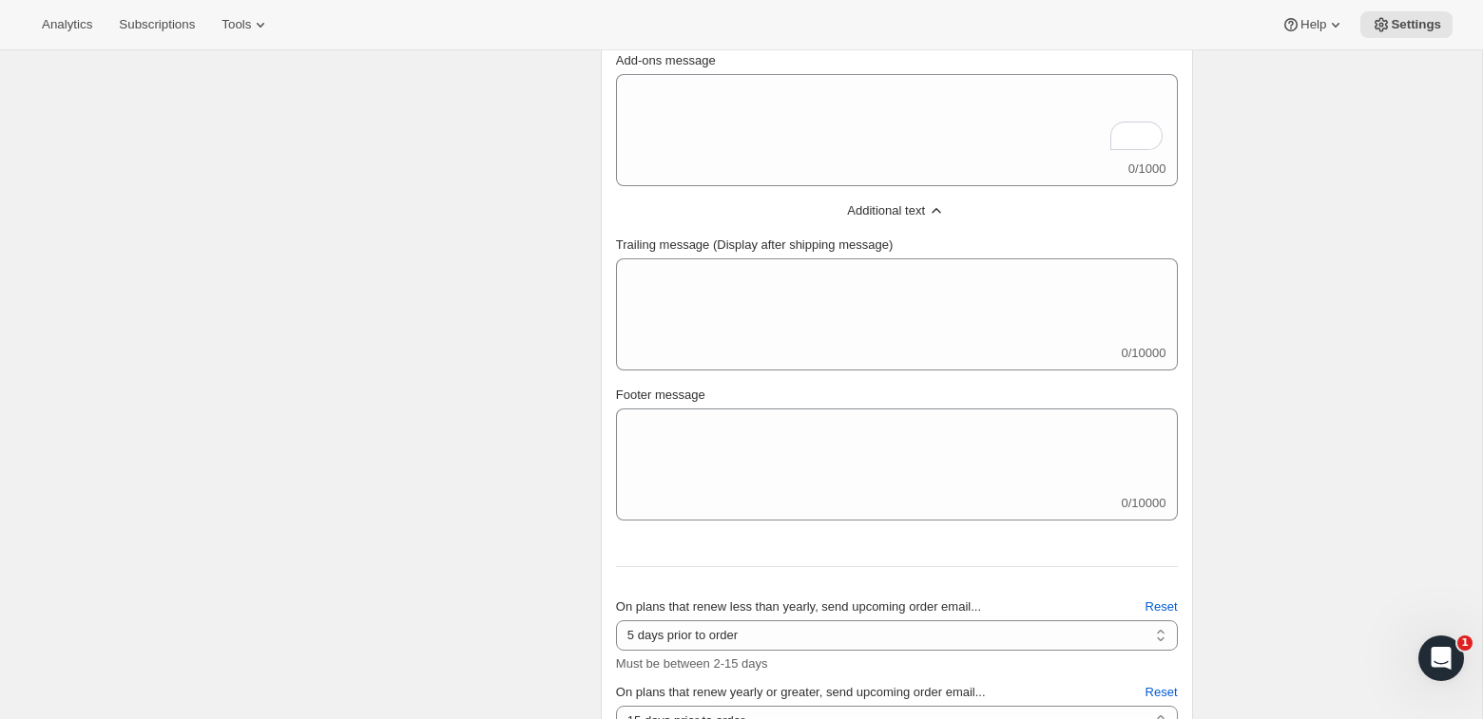
click at [858, 205] on span "Additional text" at bounding box center [886, 210] width 78 height 19
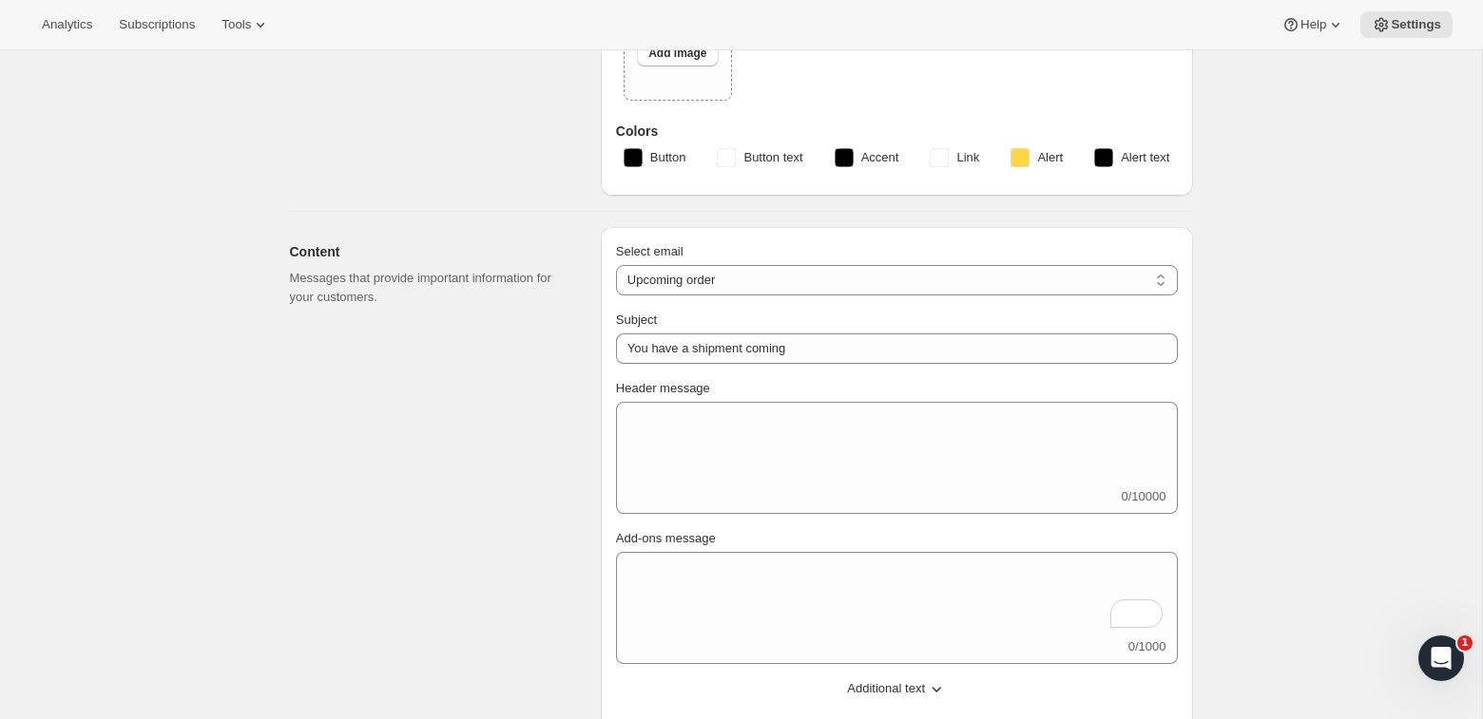
scroll to position [187, 0]
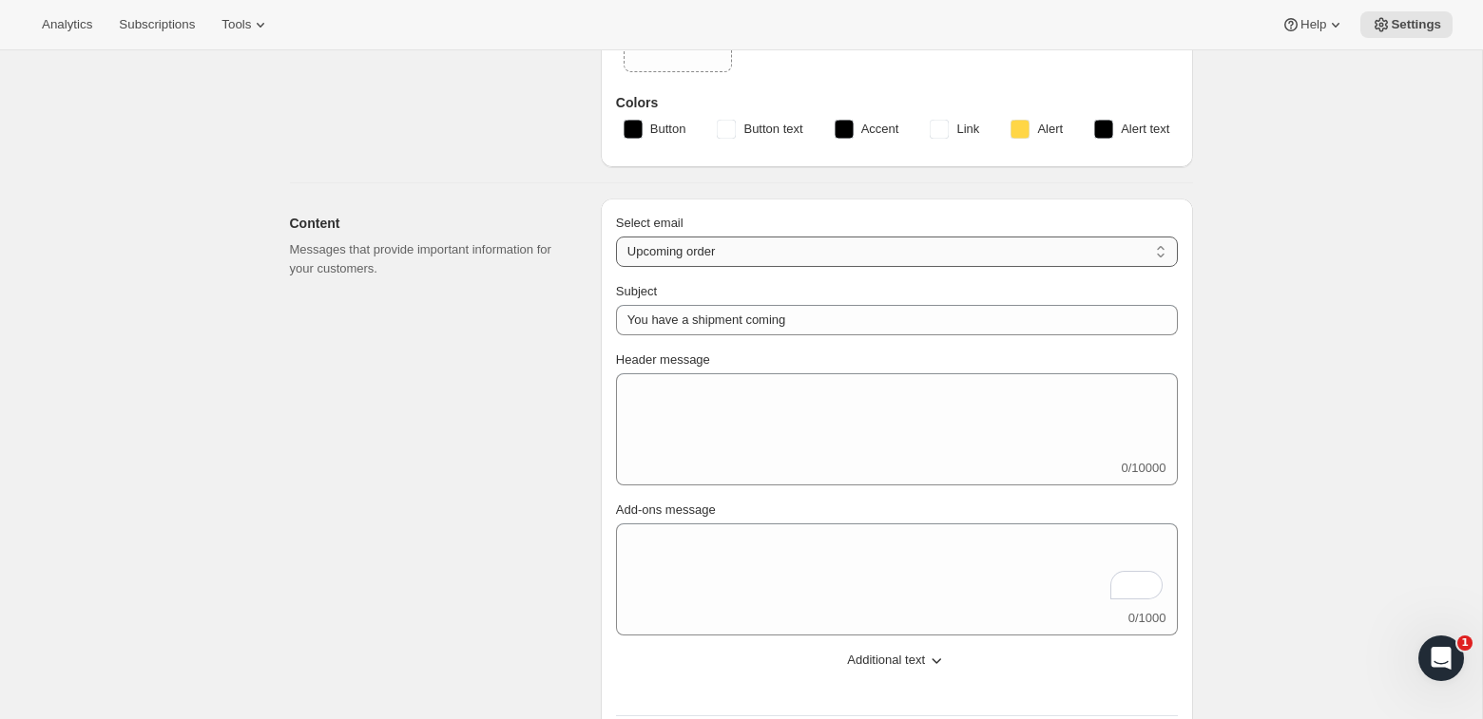
click at [774, 250] on select "New subscription Upcoming order Failed payment Delayed subscription (inventory …" at bounding box center [897, 252] width 562 height 30
select select "failedPaymentMessage"
click at [616, 237] on select "New subscription Upcoming order Failed payment Delayed subscription (inventory …" at bounding box center [897, 252] width 562 height 30
type input "Issue with Payment"
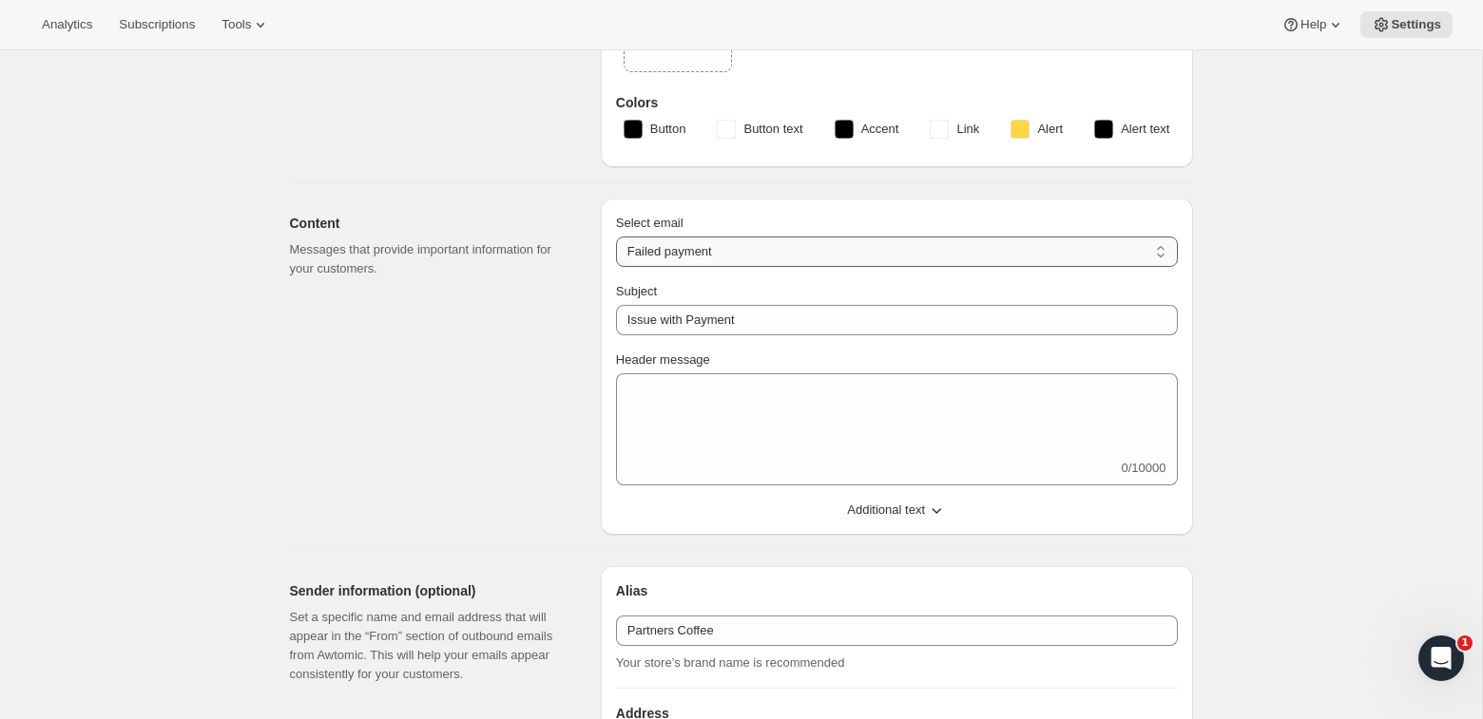
click at [759, 258] on select "New subscription Upcoming order Failed payment Delayed subscription (inventory …" at bounding box center [897, 252] width 562 height 30
select select "subscriptionMessage"
click at [616, 237] on select "New subscription Upcoming order Failed payment Delayed subscription (inventory …" at bounding box center [897, 252] width 562 height 30
type input "You have a shipment coming"
select select "5"
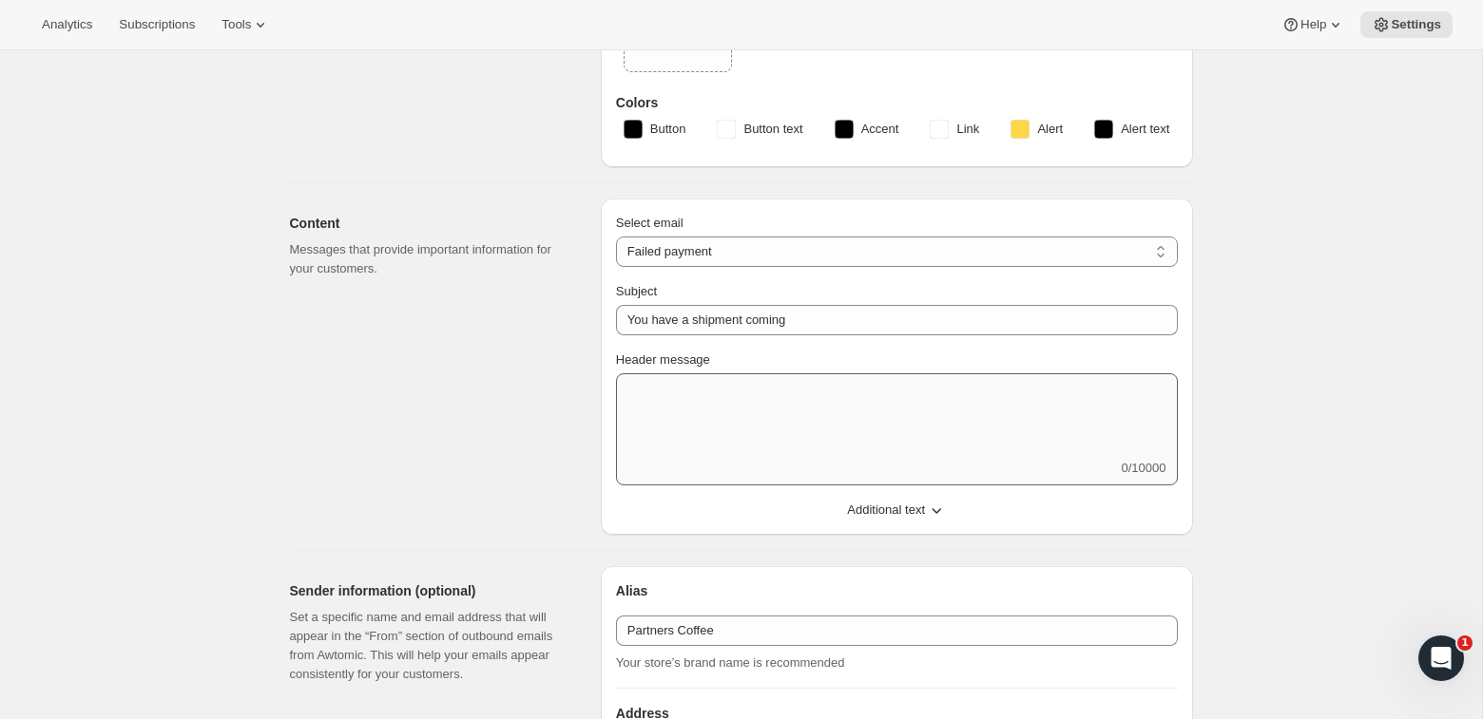
select select "15"
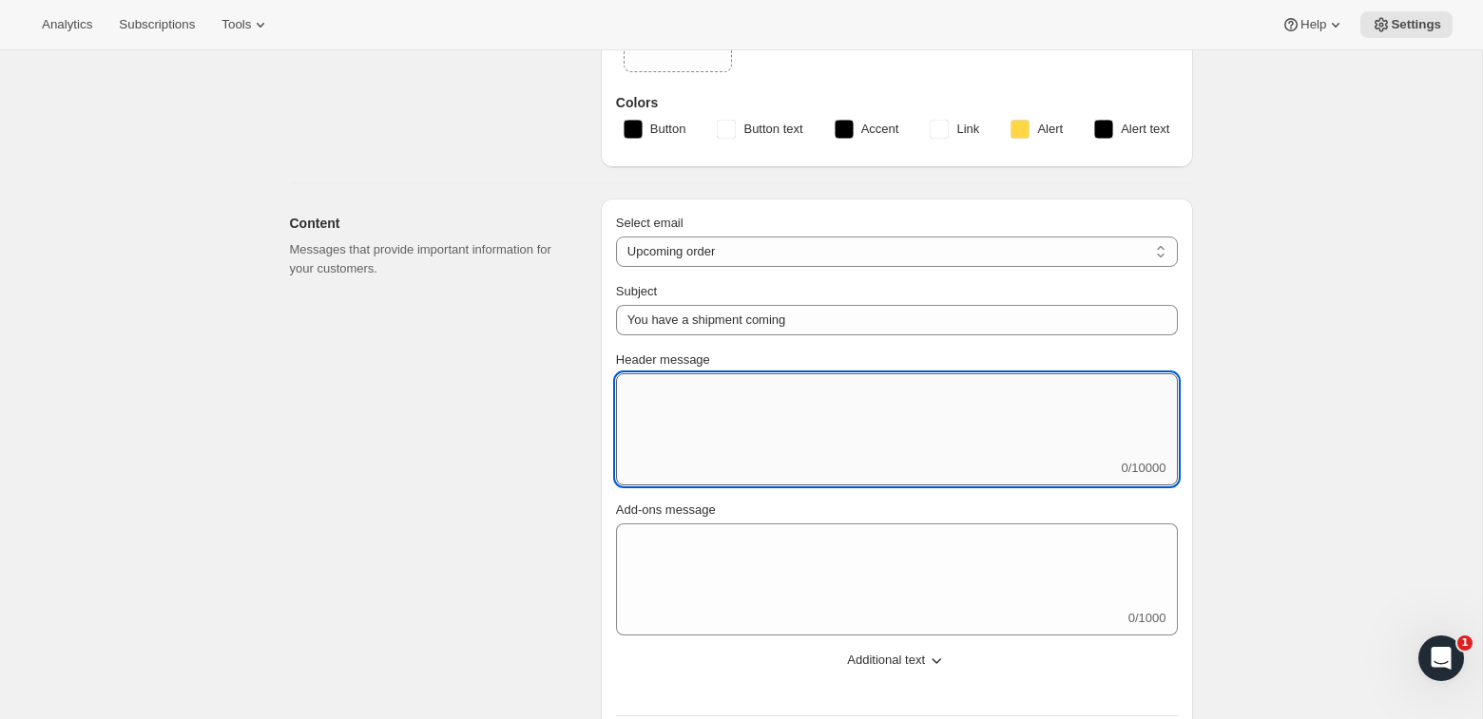
click at [750, 412] on textarea "Header message" at bounding box center [897, 417] width 562 height 86
type textarea "h"
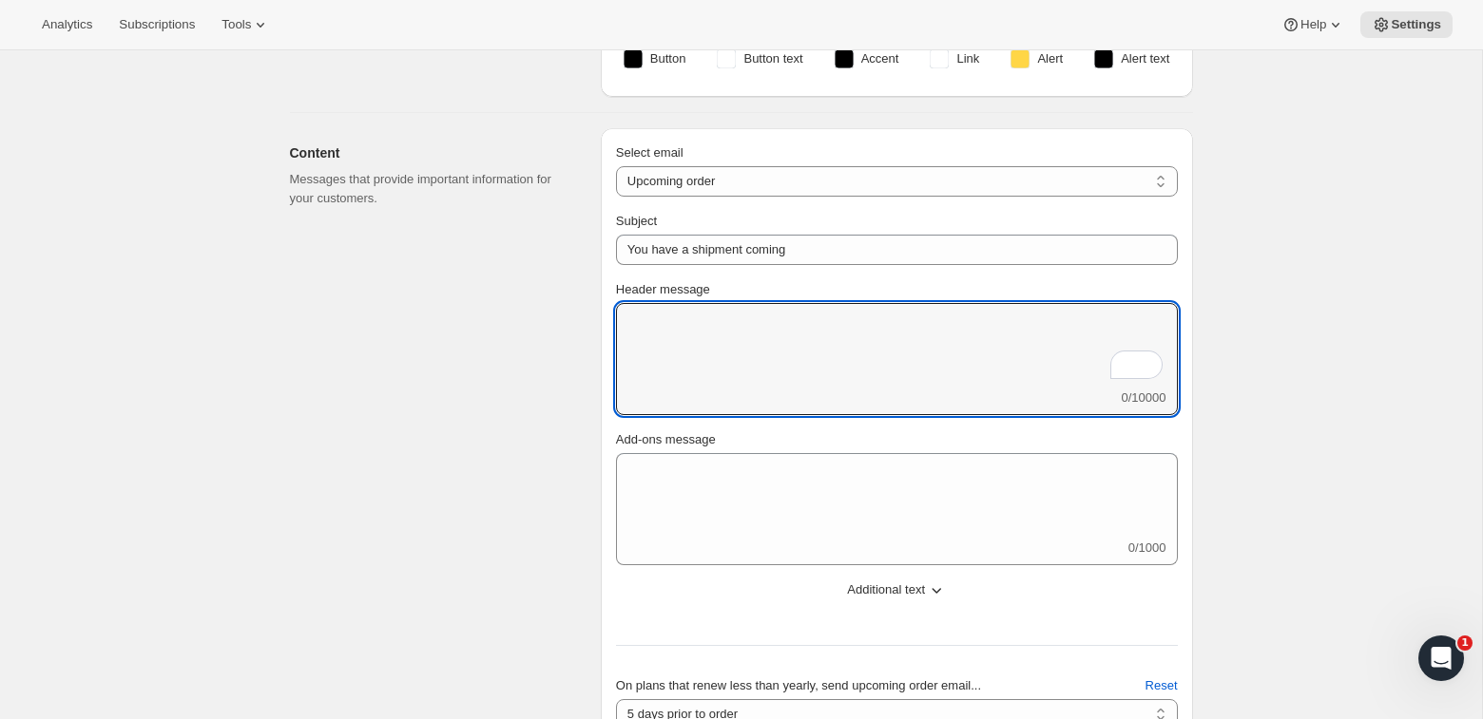
scroll to position [0, 0]
